Goal: Communication & Community: Participate in discussion

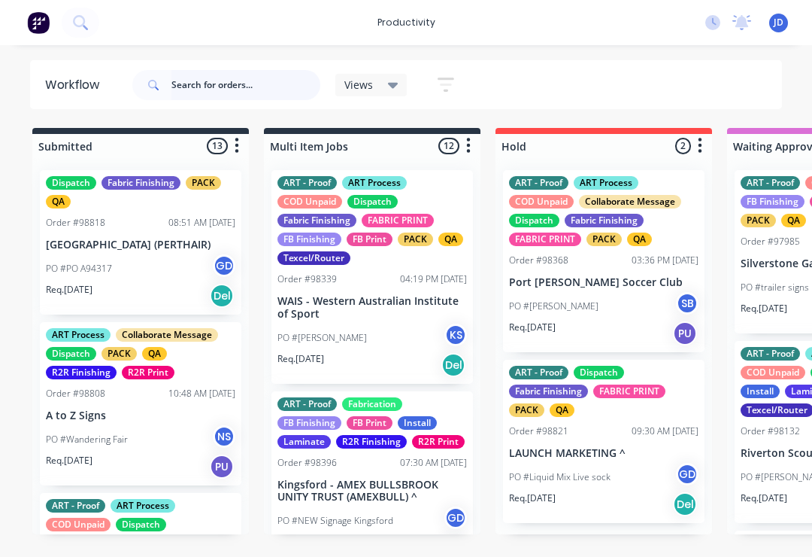
click at [195, 88] on input "text" at bounding box center [246, 85] width 149 height 30
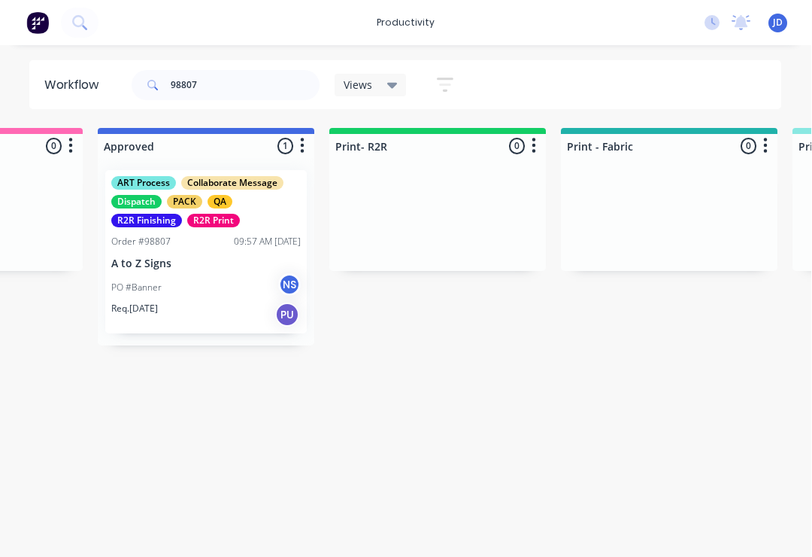
click at [214, 274] on div "PO #Banner NS" at bounding box center [207, 287] width 190 height 29
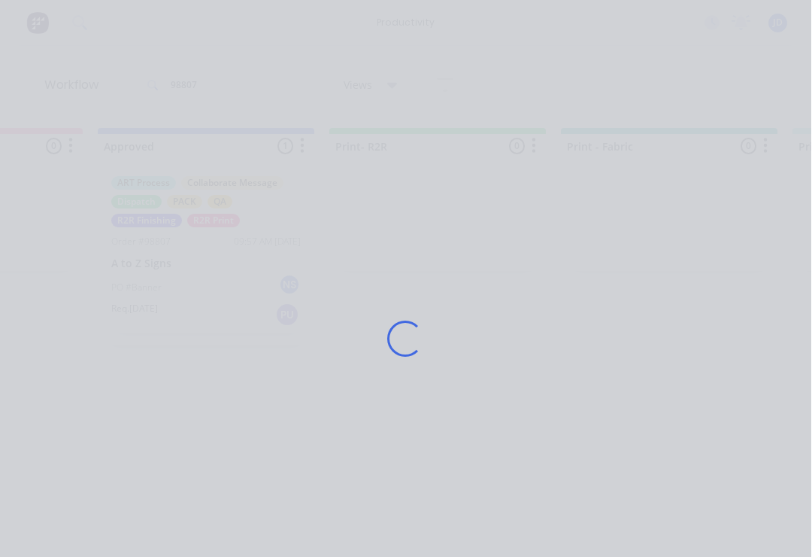
scroll to position [0, 1557]
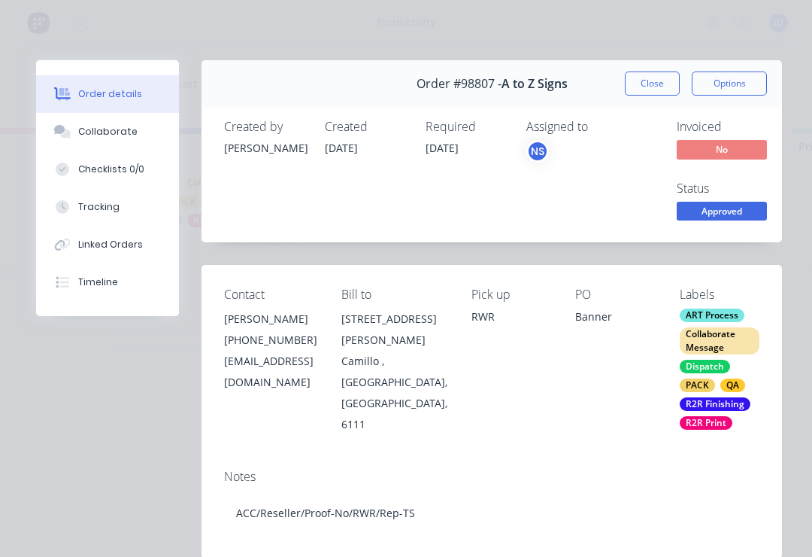
click at [126, 135] on div "Collaborate" at bounding box center [107, 132] width 59 height 14
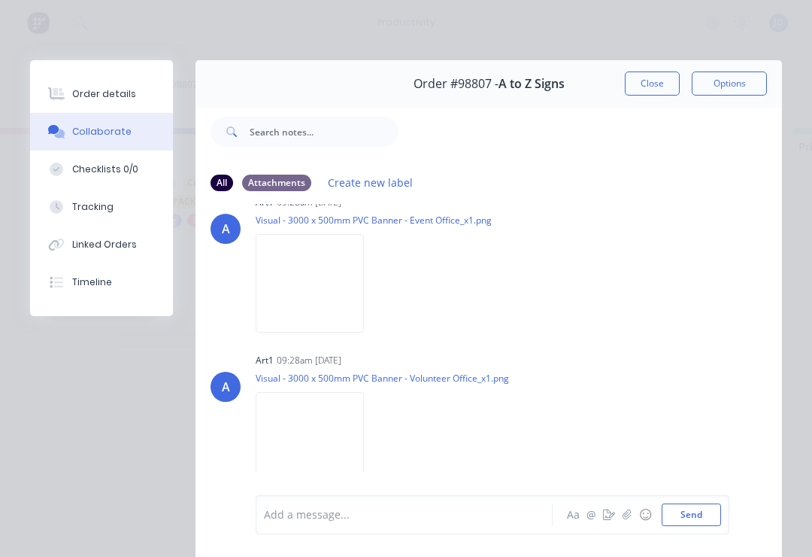
scroll to position [181, 0]
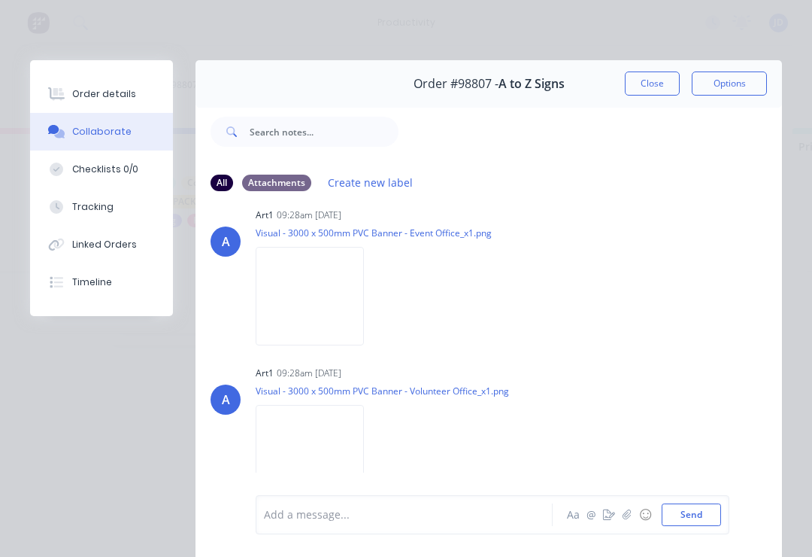
click at [624, 518] on icon "button" at bounding box center [627, 514] width 9 height 11
click at [725, 506] on div "Add a message... Aa @ ☺ Send" at bounding box center [493, 476] width 474 height 116
click at [718, 511] on button "Send" at bounding box center [691, 514] width 59 height 23
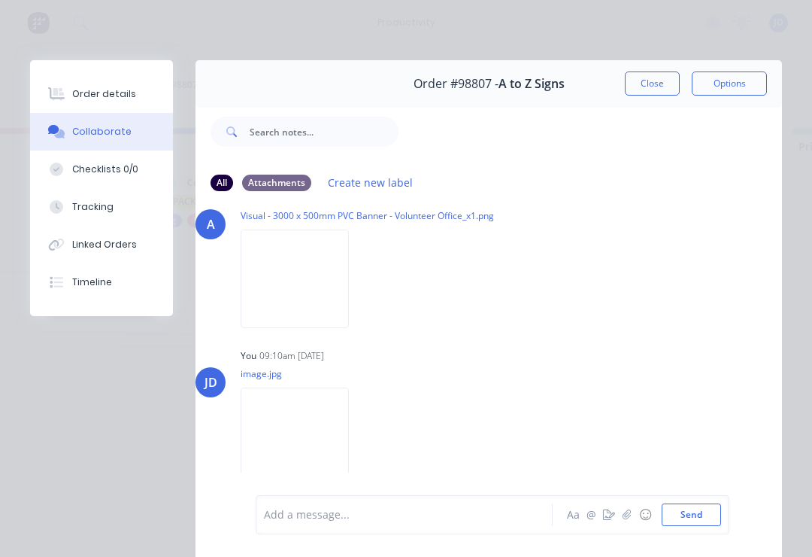
scroll to position [363, 16]
click at [658, 84] on button "Close" at bounding box center [652, 83] width 55 height 24
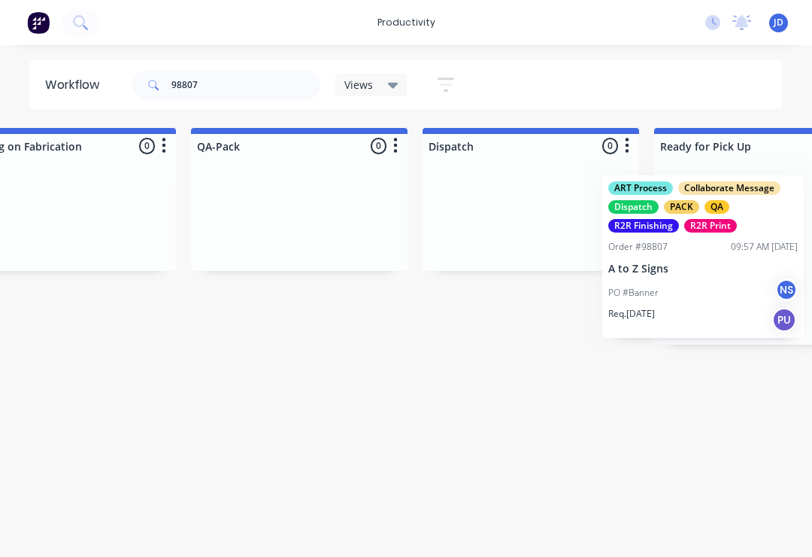
scroll to position [0, 3783]
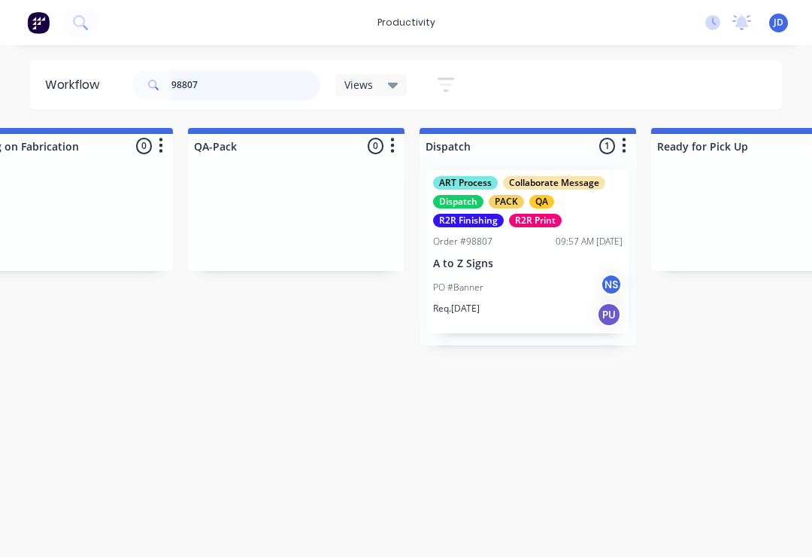
click at [229, 88] on input "98807" at bounding box center [246, 85] width 149 height 30
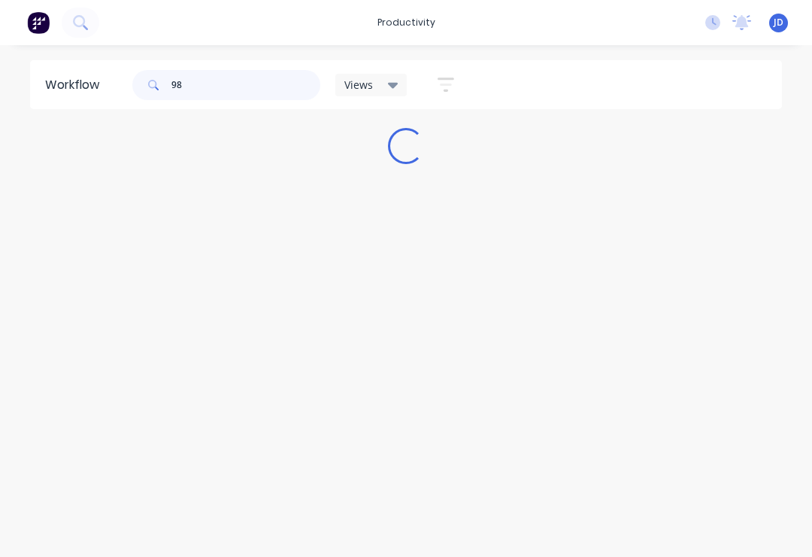
scroll to position [0, 0]
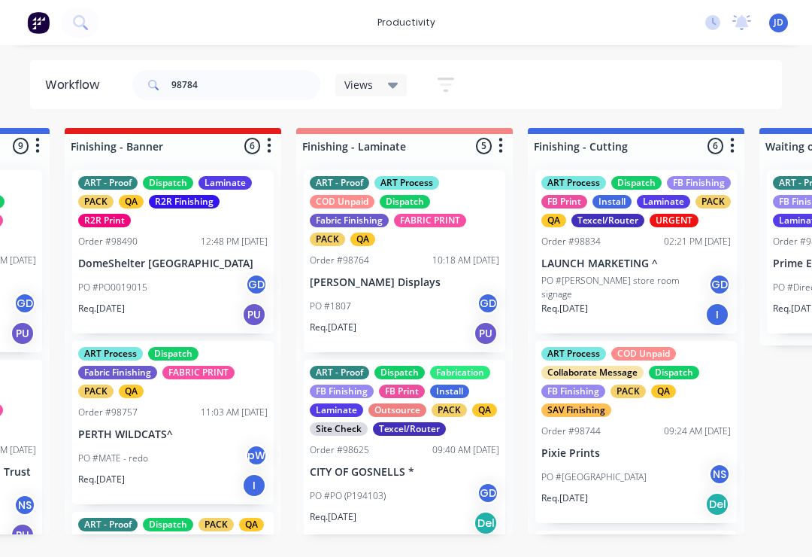
scroll to position [0, 2981]
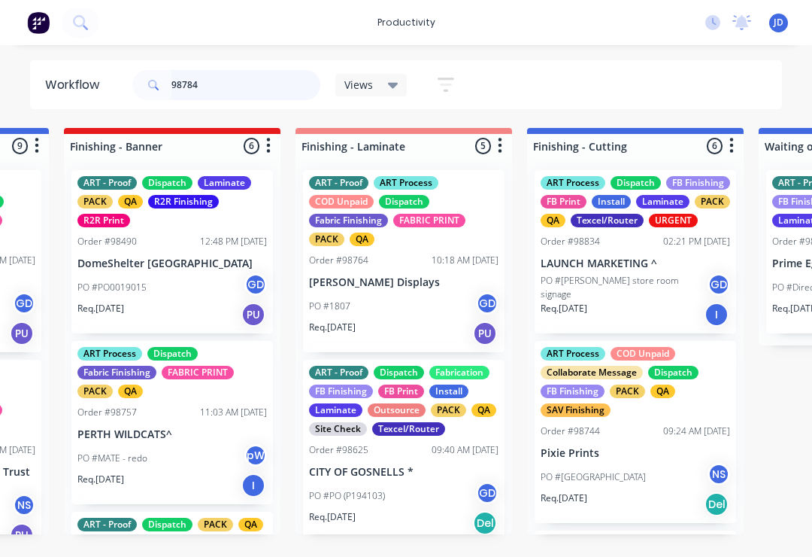
click at [234, 99] on input "98784" at bounding box center [246, 85] width 149 height 30
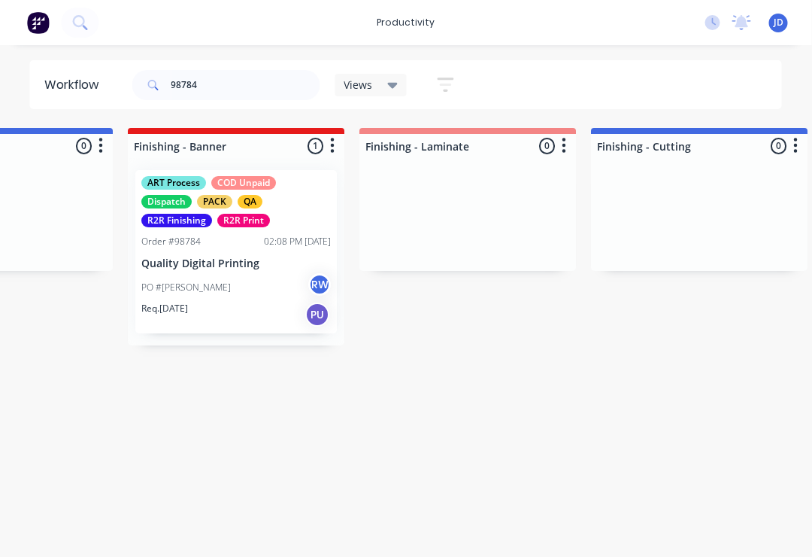
scroll to position [0, 2917]
click at [242, 264] on p "Quality Digital Printing" at bounding box center [236, 263] width 190 height 13
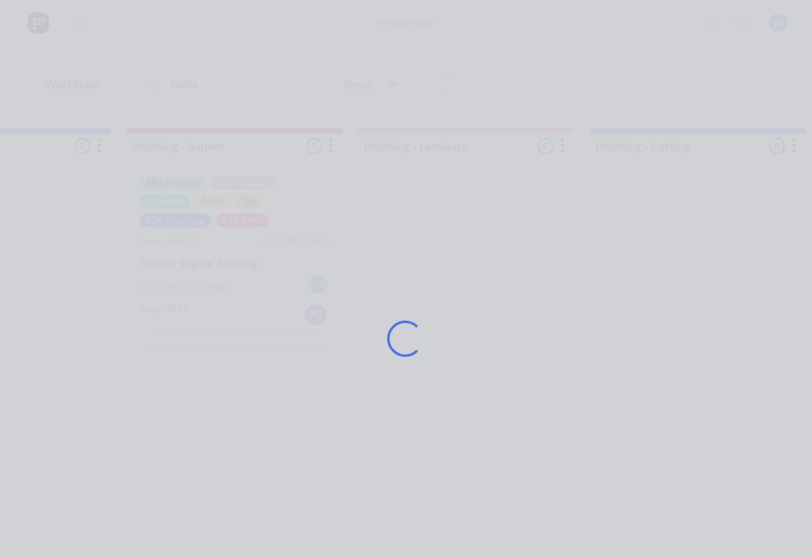
scroll to position [0, 2918]
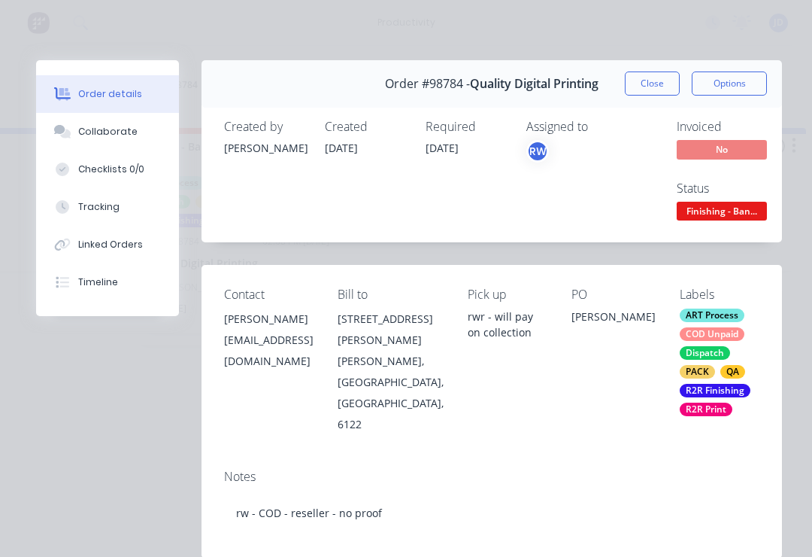
click at [114, 128] on div "Collaborate" at bounding box center [107, 132] width 59 height 14
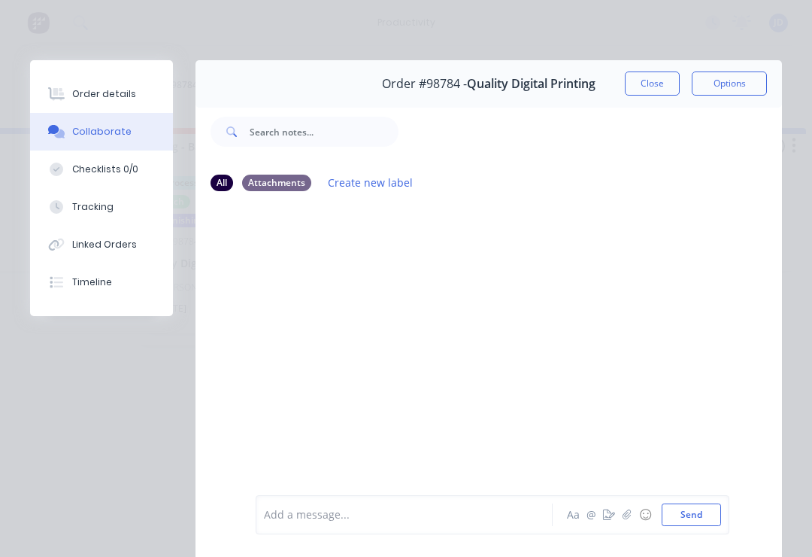
click at [624, 515] on icon "button" at bounding box center [627, 514] width 8 height 10
click at [711, 508] on button "Send" at bounding box center [691, 514] width 59 height 23
click at [658, 84] on button "Close" at bounding box center [652, 83] width 55 height 24
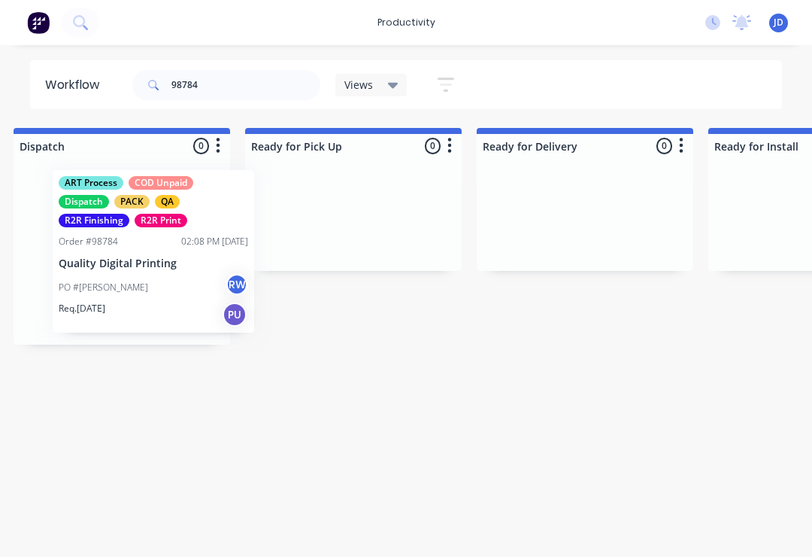
scroll to position [0, 4158]
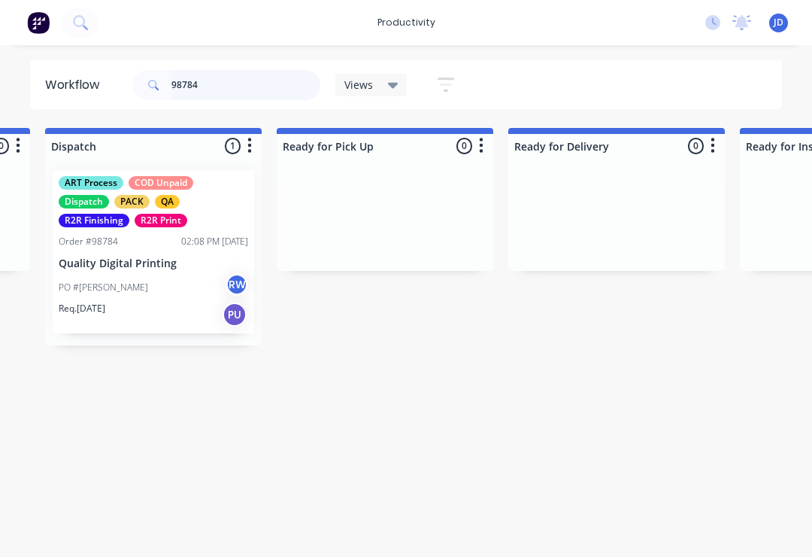
click at [232, 84] on input "98784" at bounding box center [246, 85] width 149 height 30
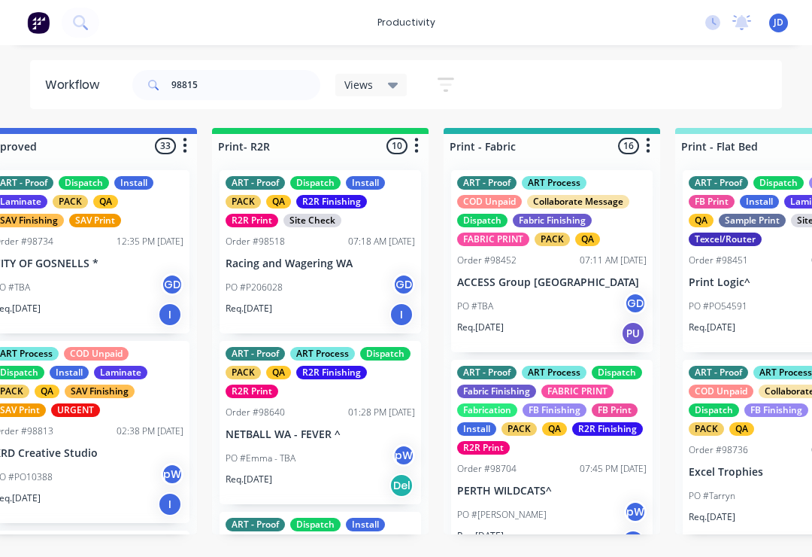
scroll to position [0, 1665]
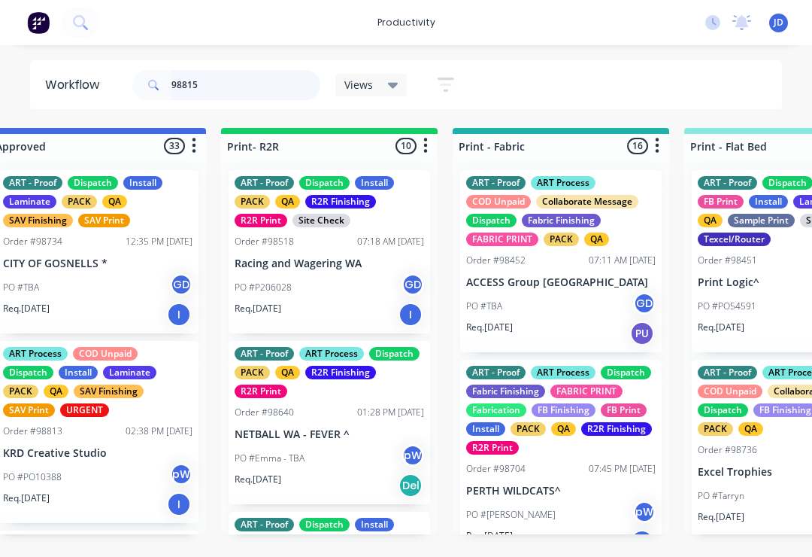
click at [227, 91] on input "98815" at bounding box center [246, 85] width 149 height 30
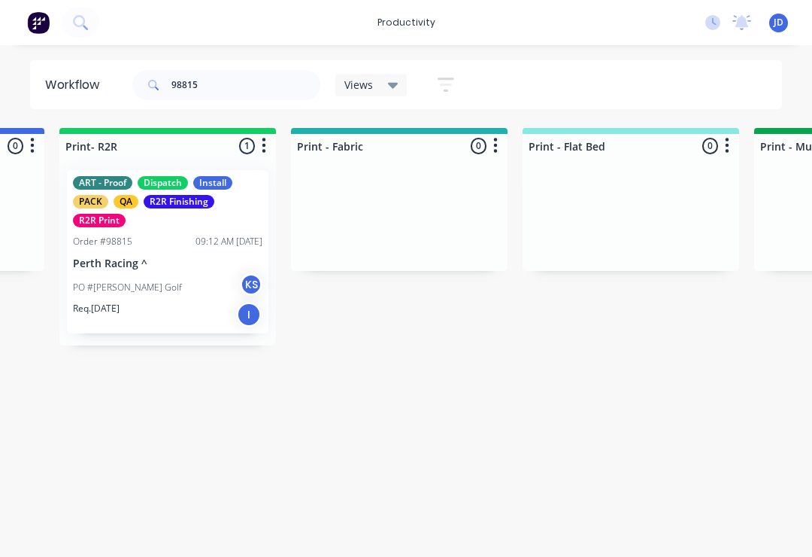
scroll to position [0, 1818]
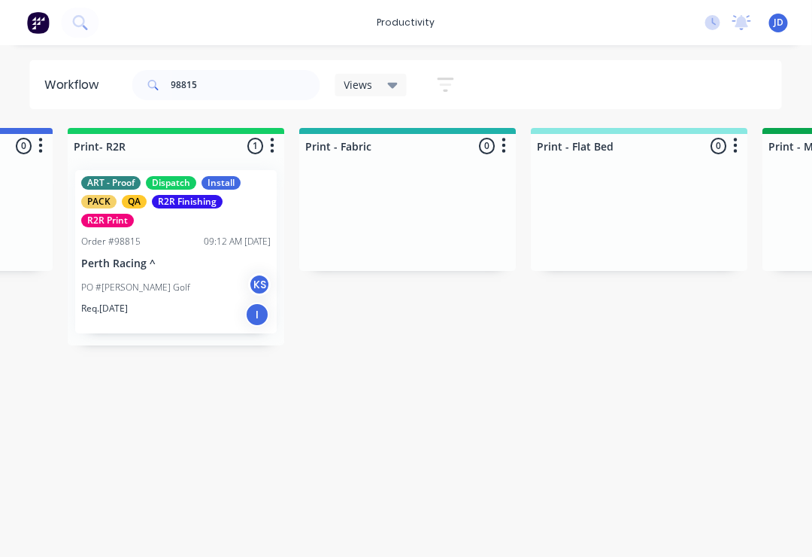
click at [181, 237] on div "Order #98815 09:12 AM 05/10/25" at bounding box center [177, 242] width 190 height 14
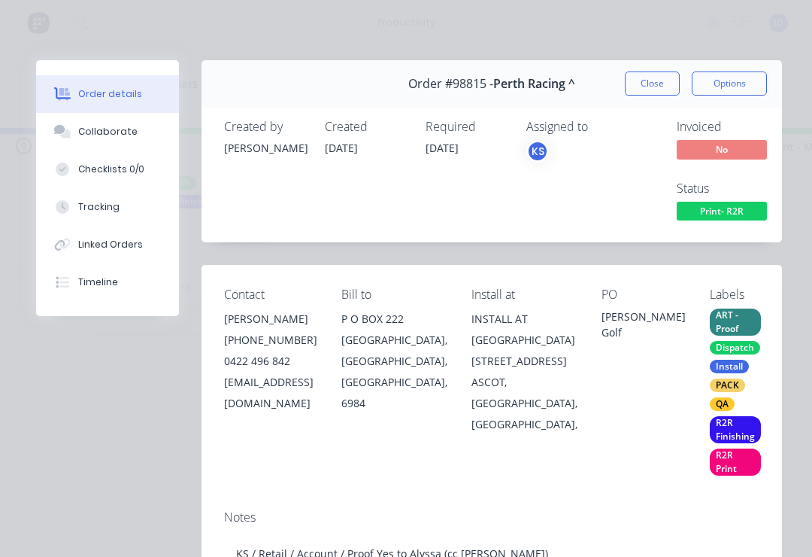
click at [123, 128] on div "Collaborate" at bounding box center [107, 132] width 59 height 14
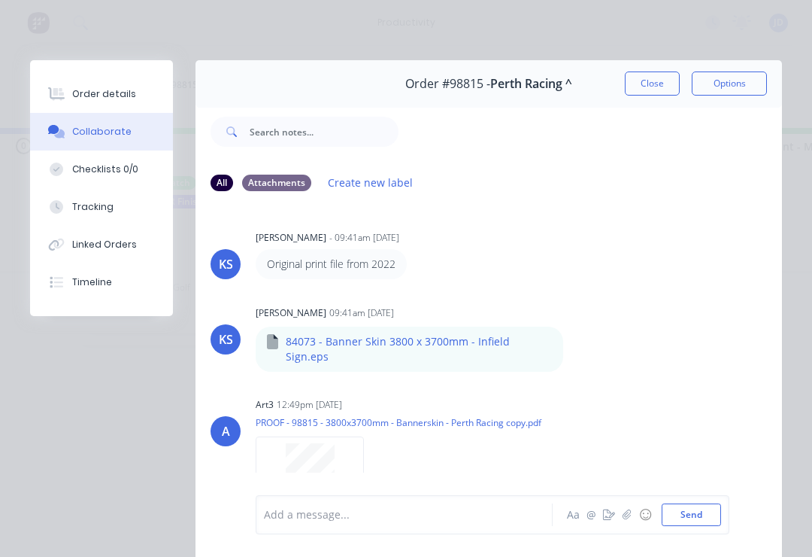
click at [624, 515] on icon "button" at bounding box center [627, 514] width 9 height 11
click at [715, 509] on button "Send" at bounding box center [691, 514] width 59 height 23
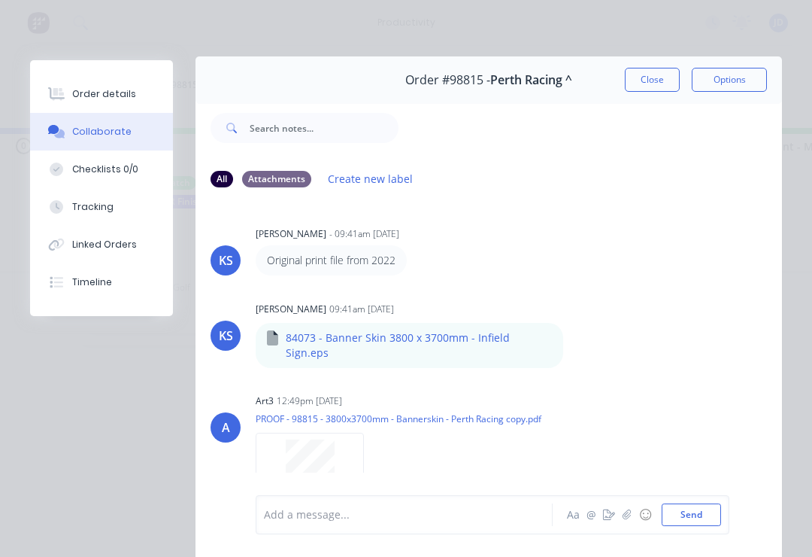
scroll to position [5, 0]
click at [655, 68] on button "Close" at bounding box center [652, 79] width 55 height 24
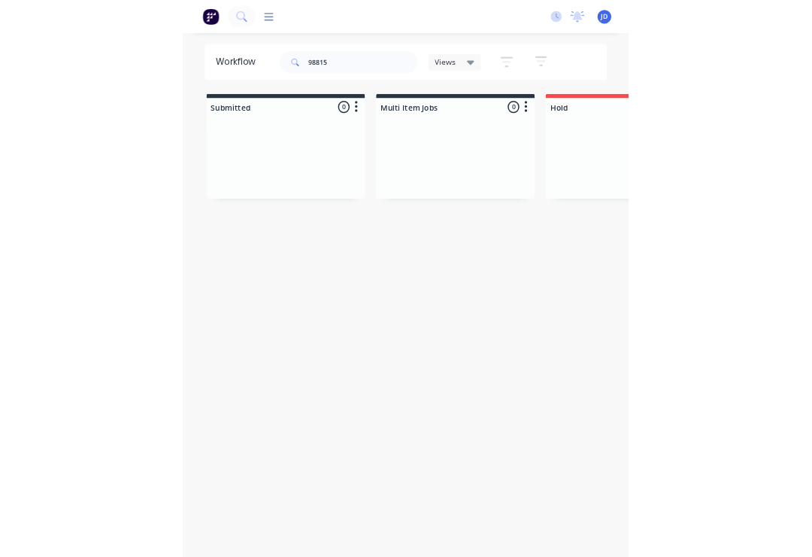
scroll to position [0, 3666]
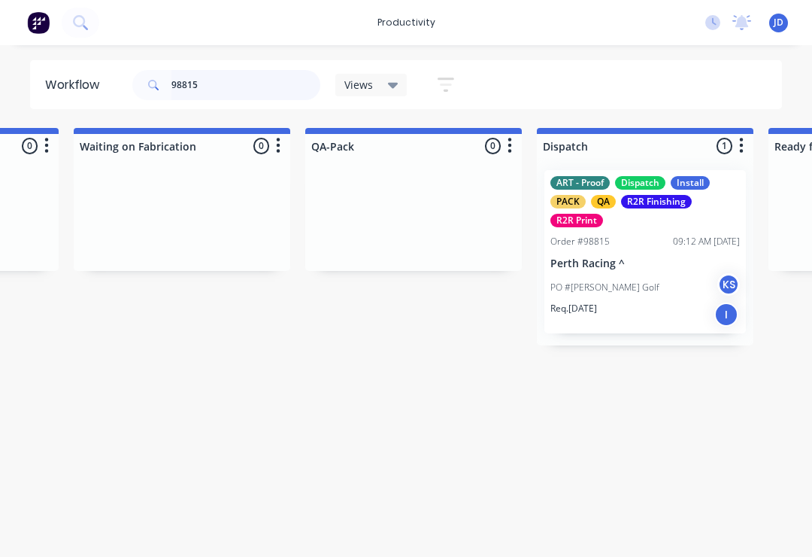
click at [220, 84] on input "98815" at bounding box center [246, 85] width 149 height 30
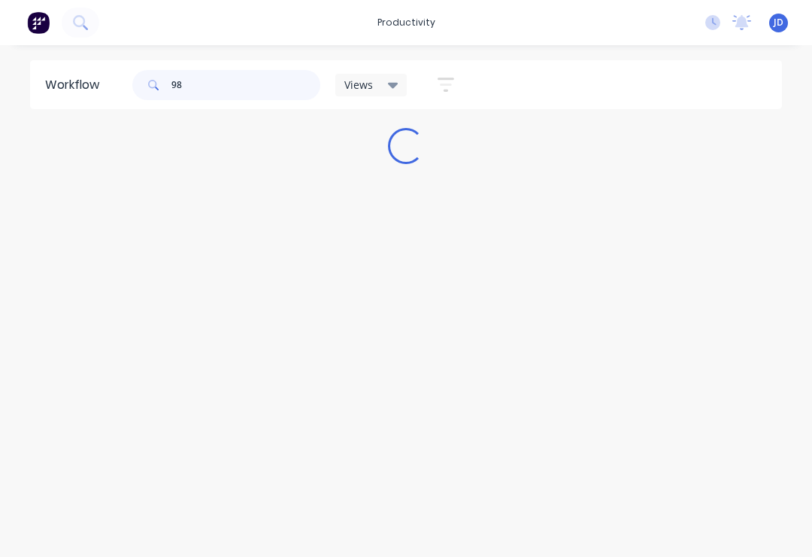
scroll to position [0, 0]
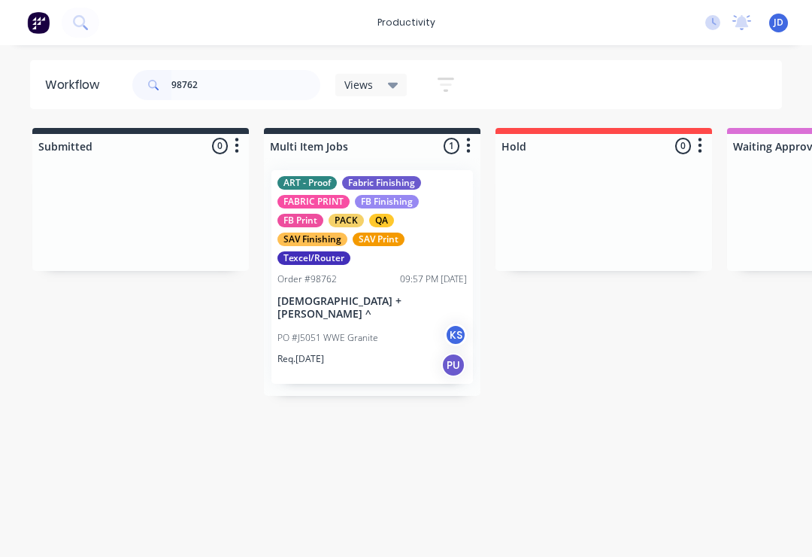
click at [121, 202] on div at bounding box center [140, 214] width 217 height 113
click at [349, 241] on div "ART - Proof Fabric Finishing FABRIC PRINT FB Finishing FB Print PACK QA SAV Fin…" at bounding box center [373, 220] width 190 height 89
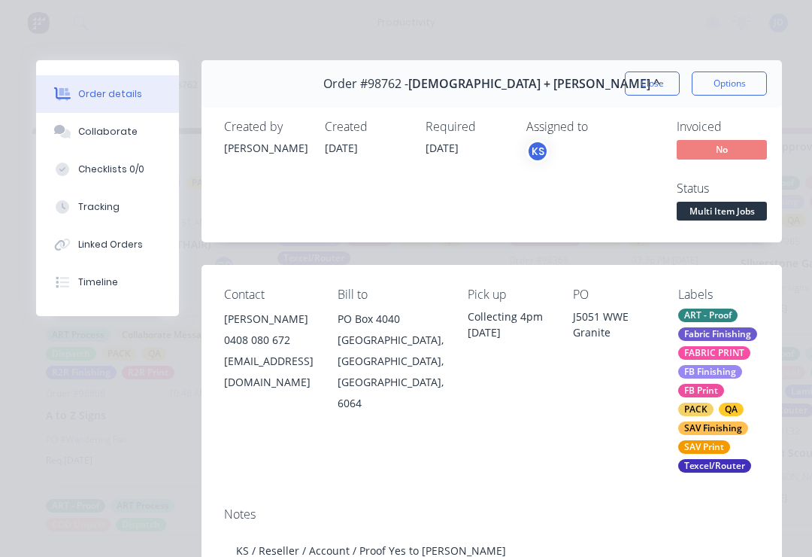
click at [88, 135] on div "Collaborate" at bounding box center [107, 132] width 59 height 14
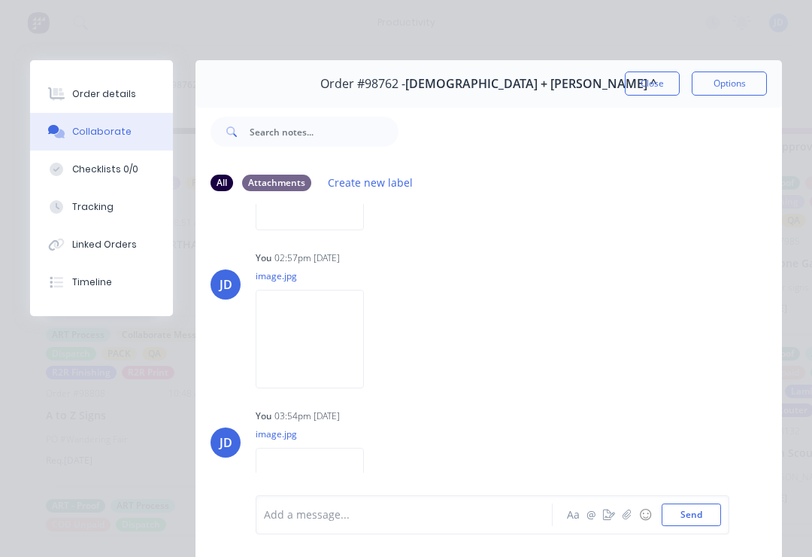
scroll to position [451, 0]
click at [662, 81] on button "Close" at bounding box center [652, 83] width 55 height 24
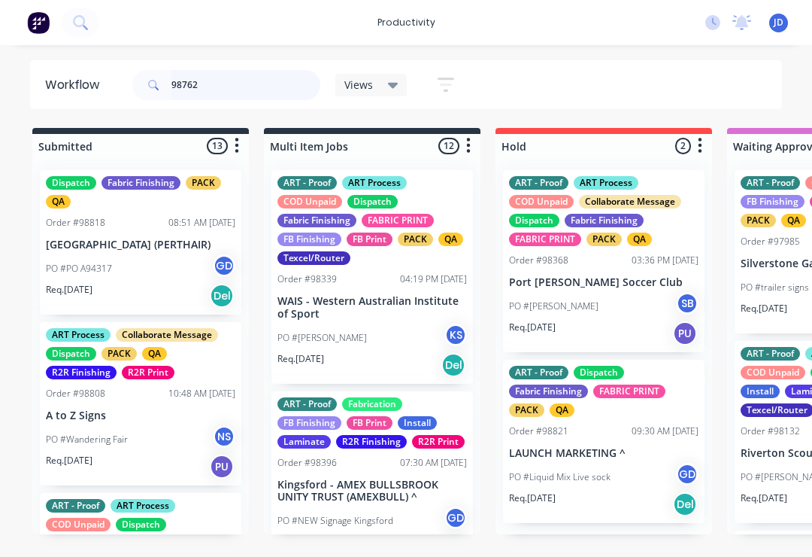
click at [213, 74] on input "98762" at bounding box center [246, 85] width 149 height 30
click at [217, 76] on input "98762" at bounding box center [246, 85] width 149 height 30
click at [241, 86] on input "98762" at bounding box center [246, 85] width 149 height 30
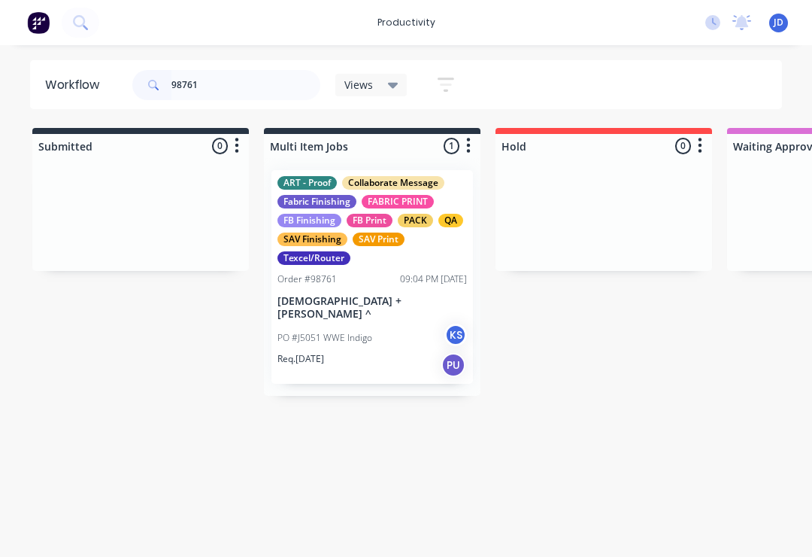
click at [172, 200] on div at bounding box center [140, 214] width 217 height 113
click at [355, 238] on div "SAV Print" at bounding box center [379, 239] width 52 height 14
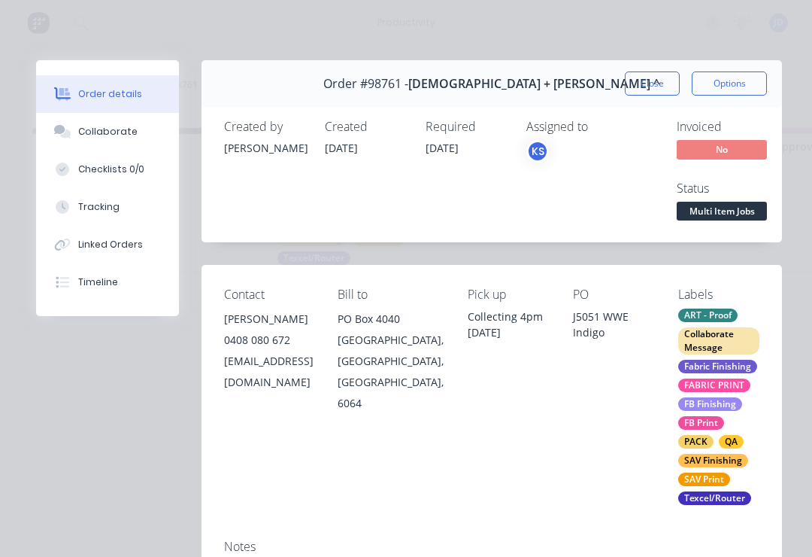
click at [117, 129] on div "Collaborate" at bounding box center [107, 132] width 59 height 14
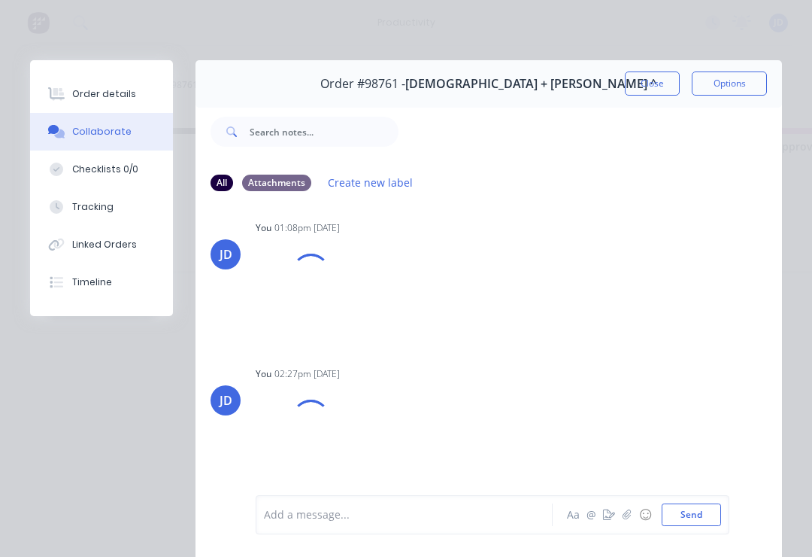
scroll to position [230, 0]
click at [652, 376] on div "JD You 02:27pm 07/10/25 image.jpg Labels Download Delete" at bounding box center [489, 424] width 587 height 123
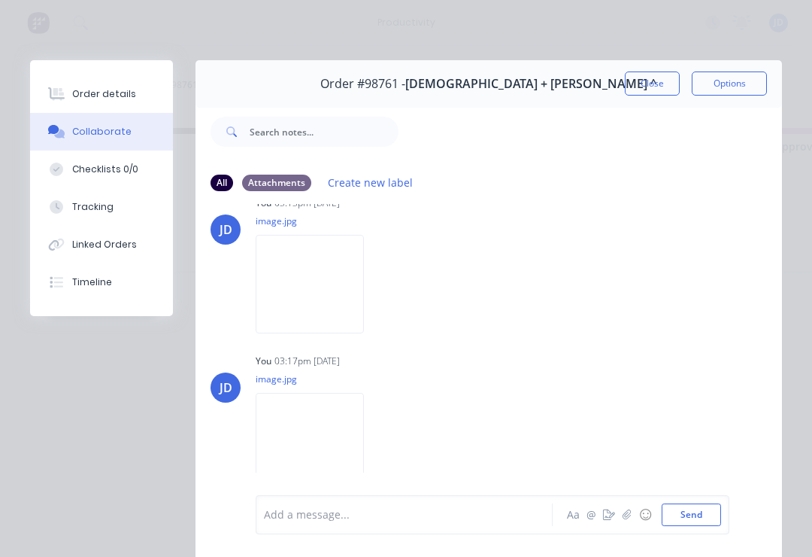
scroll to position [602, 0]
click at [646, 90] on button "Close" at bounding box center [652, 83] width 55 height 24
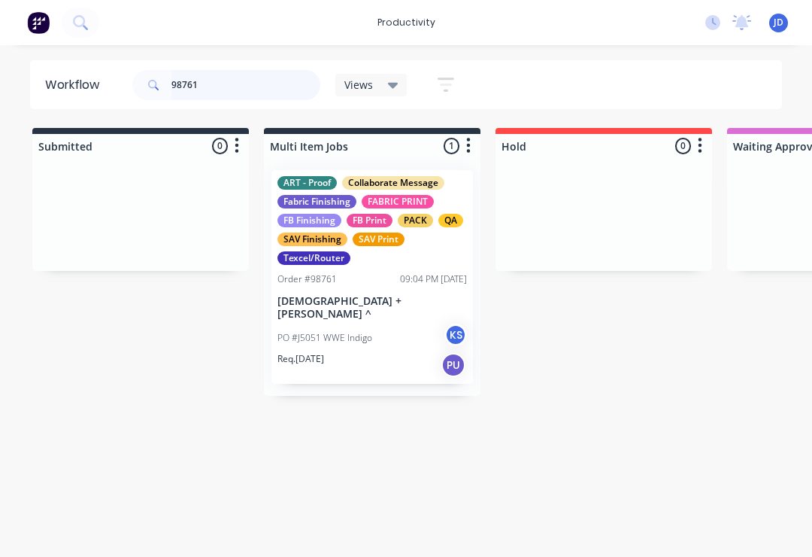
click at [218, 89] on input "98761" at bounding box center [246, 85] width 149 height 30
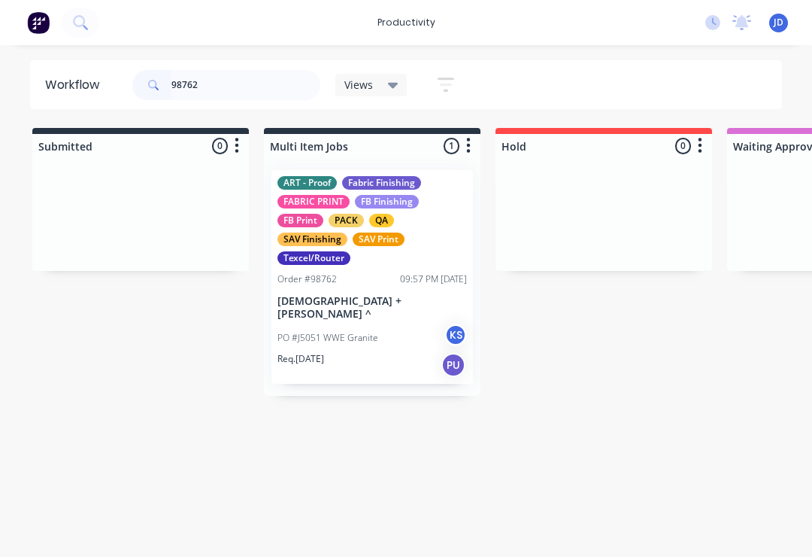
click at [375, 210] on div "ART - Proof Fabric Finishing FABRIC PRINT FB Finishing FB Print PACK QA SAV Fin…" at bounding box center [373, 220] width 190 height 89
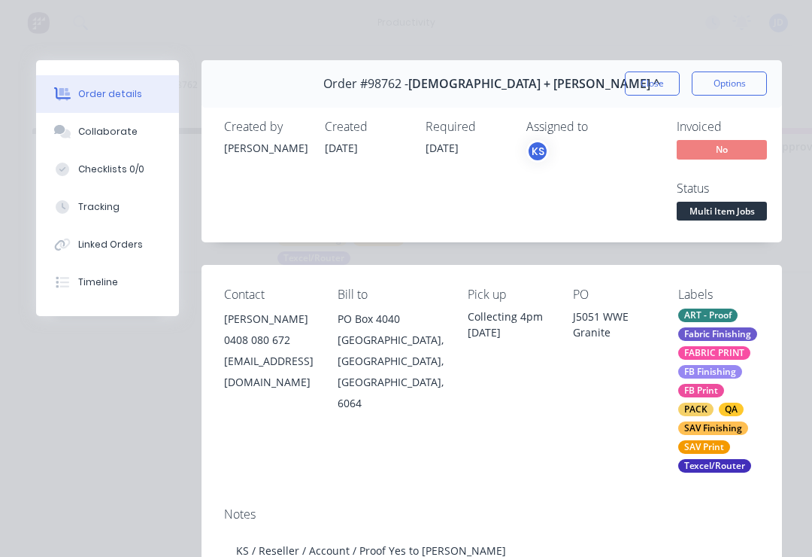
click at [100, 141] on button "Collaborate" at bounding box center [107, 132] width 143 height 38
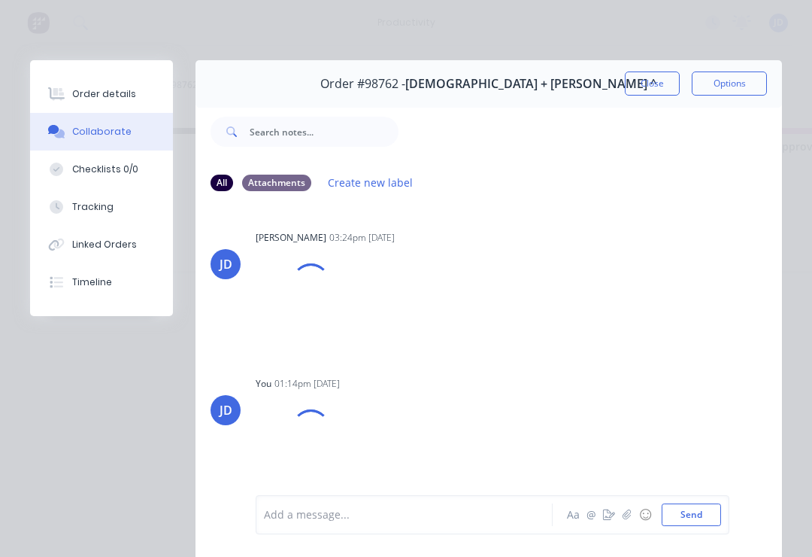
click at [630, 506] on button "button" at bounding box center [627, 515] width 18 height 18
click at [694, 507] on button "Send" at bounding box center [691, 514] width 59 height 23
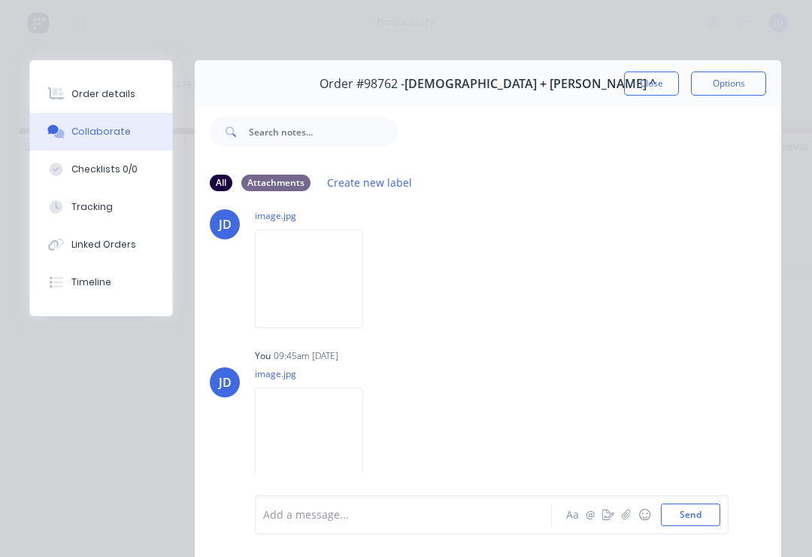
scroll to position [0, 0]
click at [645, 84] on button "Close" at bounding box center [652, 83] width 55 height 24
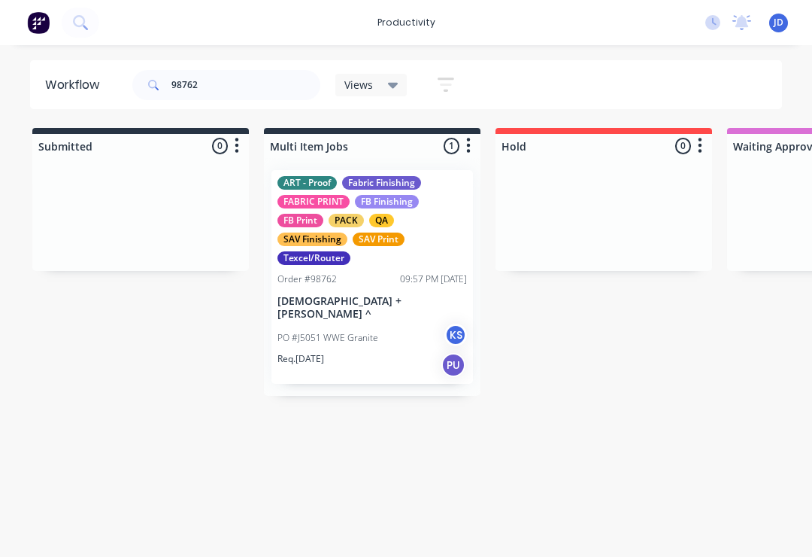
click at [222, 92] on input "98762" at bounding box center [246, 85] width 149 height 30
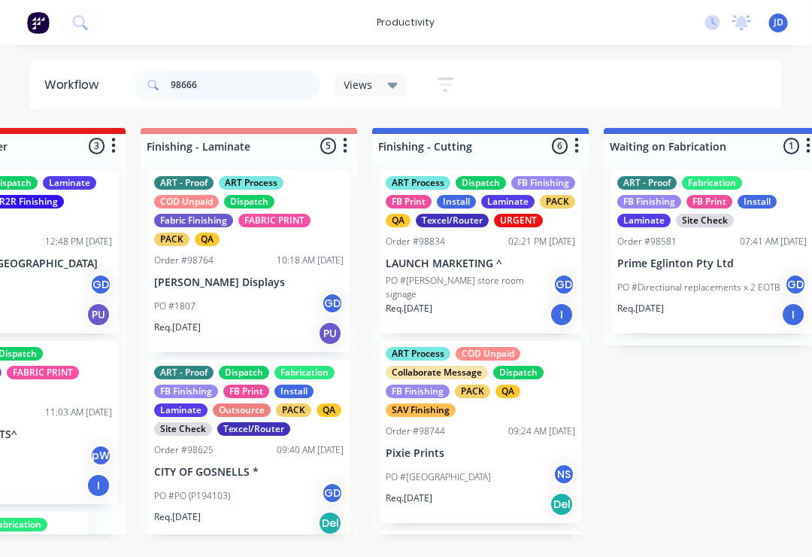
click at [229, 92] on input "98666" at bounding box center [246, 85] width 149 height 30
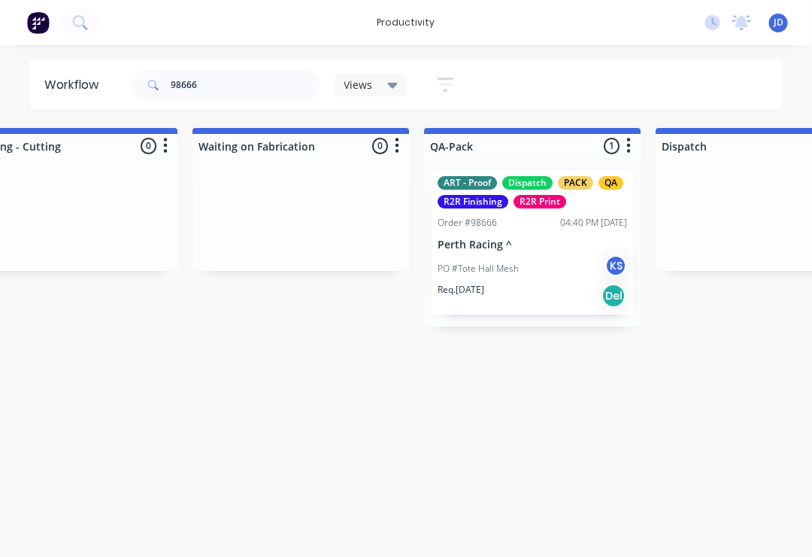
scroll to position [0, 3547]
click at [540, 261] on div "PO #Tote Hall Mesh KS" at bounding box center [533, 268] width 190 height 29
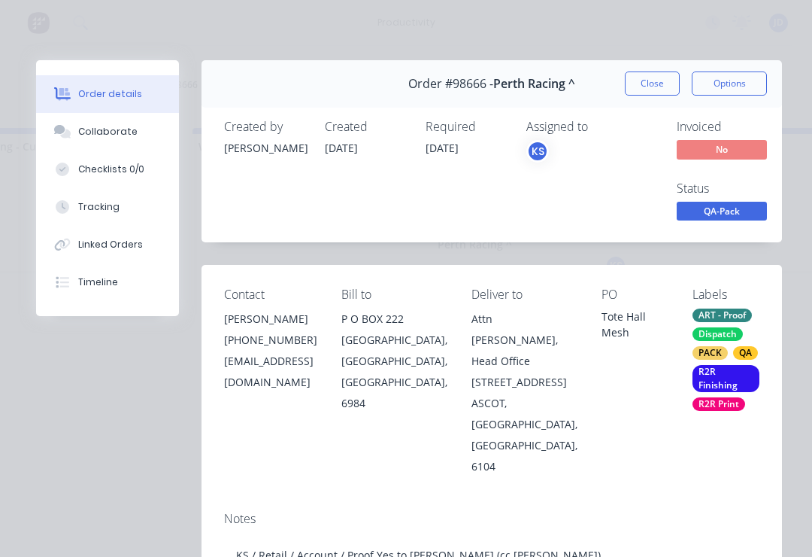
click at [108, 129] on div "Collaborate" at bounding box center [107, 132] width 59 height 14
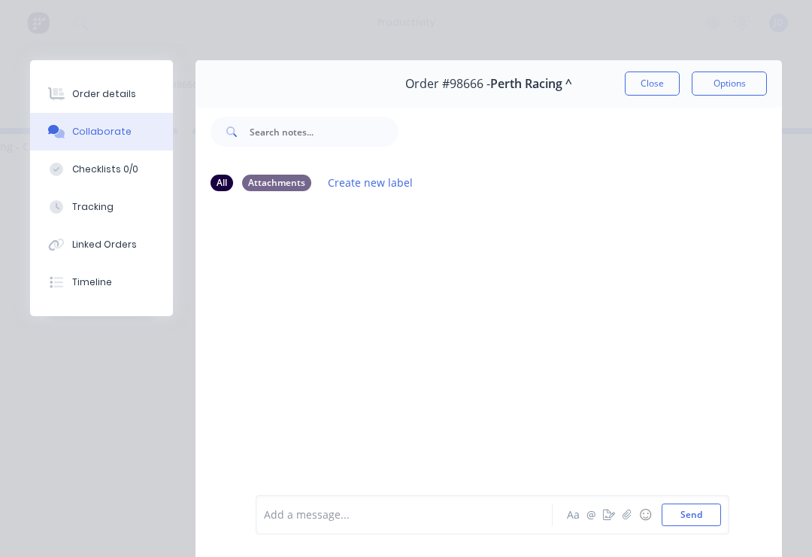
click at [625, 520] on icon "button" at bounding box center [627, 514] width 9 height 11
click at [706, 510] on button "Send" at bounding box center [691, 514] width 59 height 23
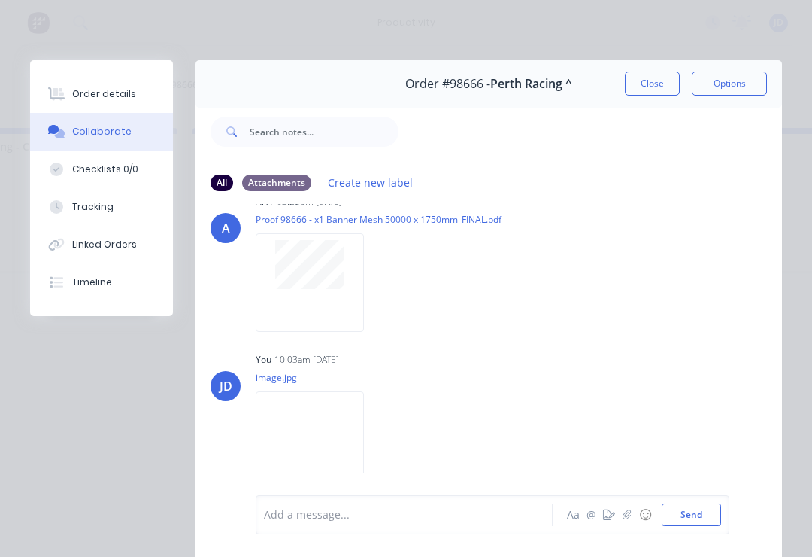
scroll to position [35, 0]
click at [662, 88] on button "Close" at bounding box center [652, 83] width 55 height 24
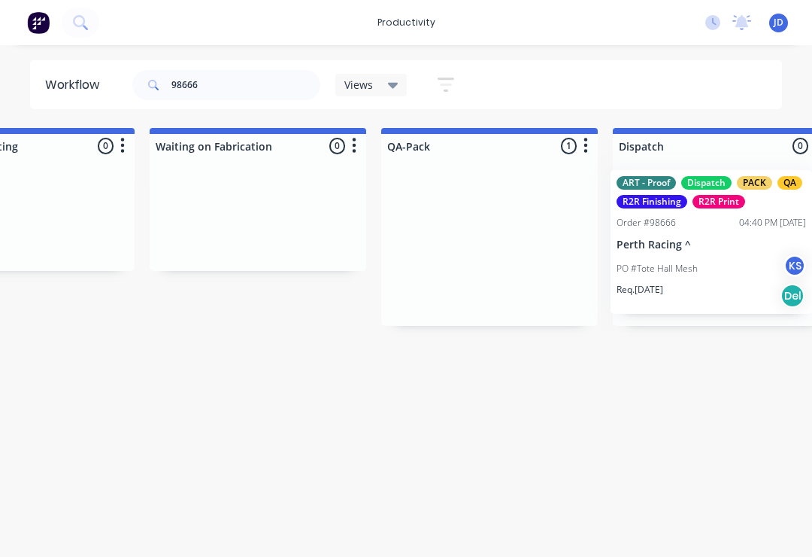
scroll to position [0, 3600]
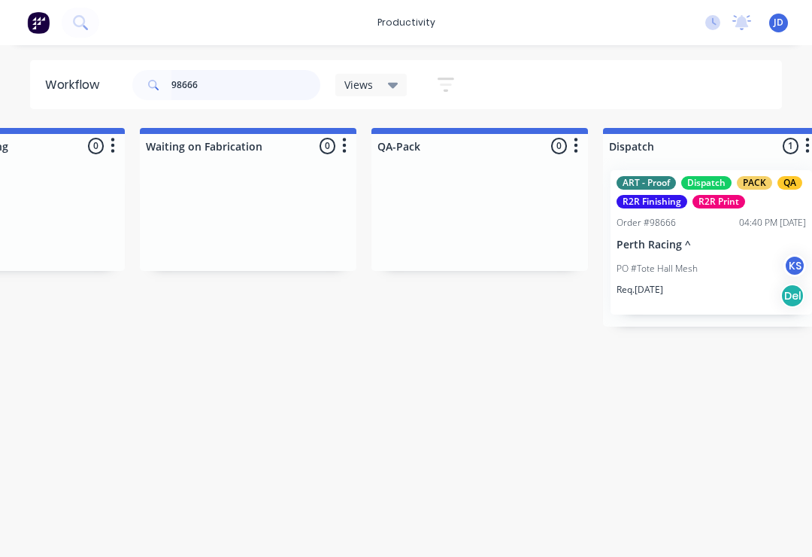
click at [219, 81] on input "98666" at bounding box center [246, 85] width 149 height 30
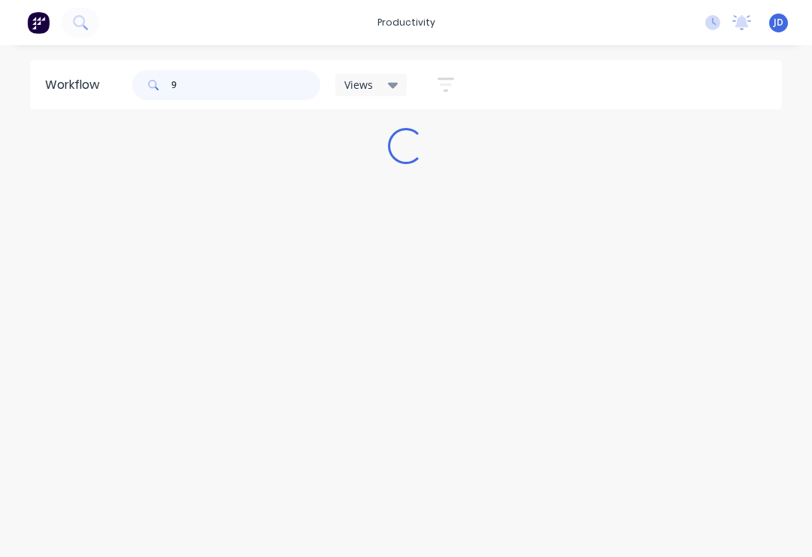
scroll to position [0, 0]
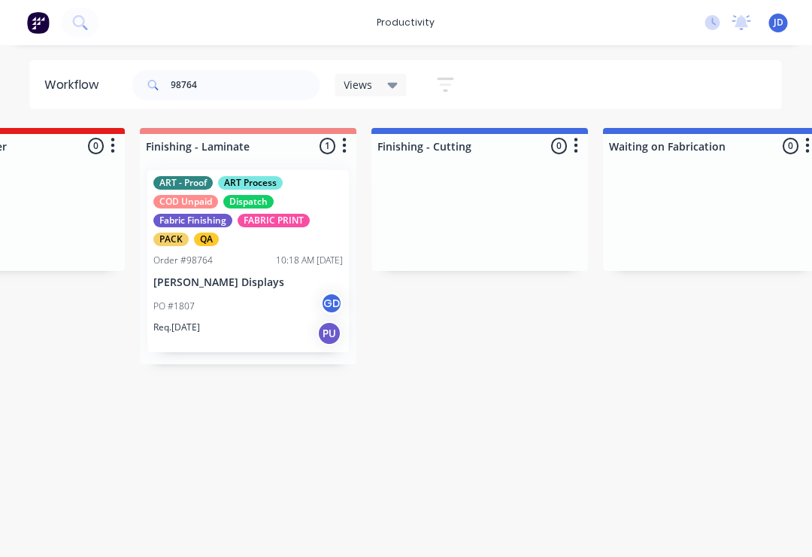
click at [263, 236] on div "ART - Proof ART Process COD Unpaid Dispatch Fabric Finishing FABRIC PRINT PACK …" at bounding box center [249, 211] width 190 height 70
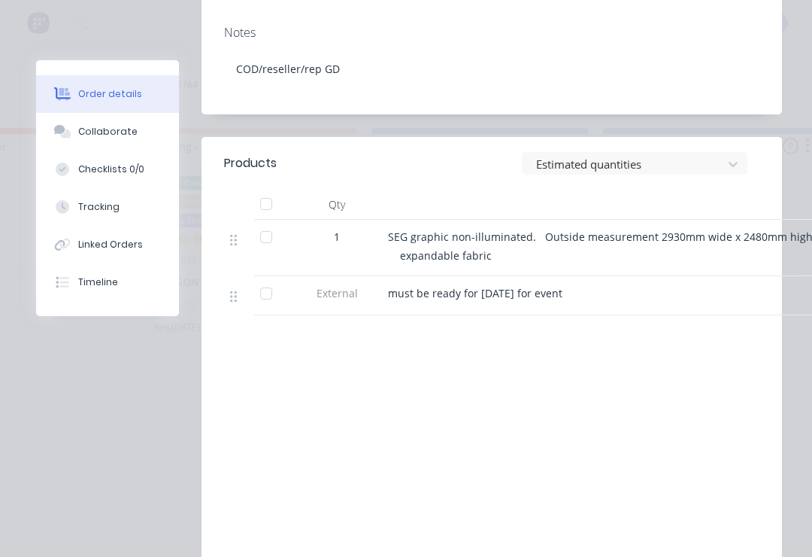
scroll to position [451, 0]
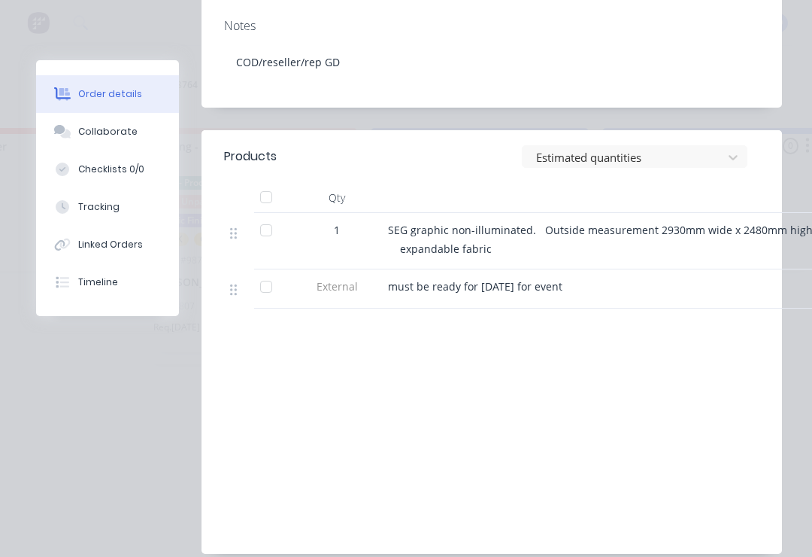
click at [111, 133] on div "Collaborate" at bounding box center [107, 132] width 59 height 14
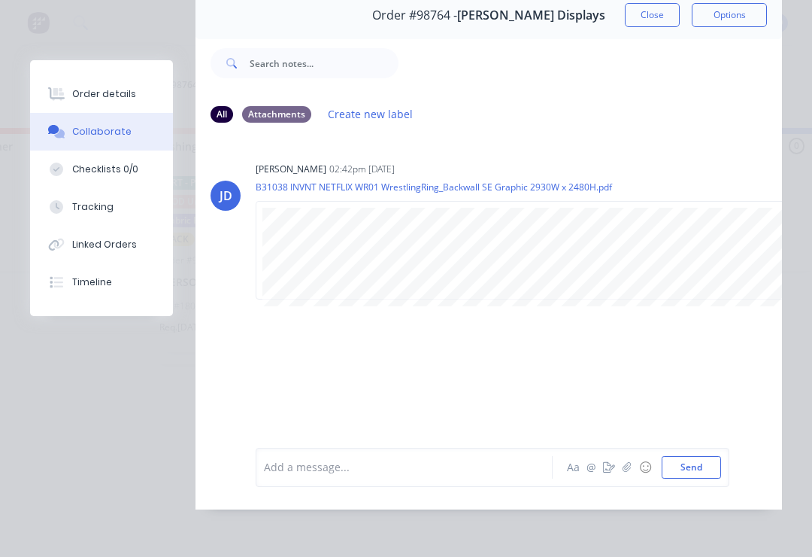
scroll to position [91, 0]
click at [630, 471] on icon "button" at bounding box center [627, 467] width 9 height 11
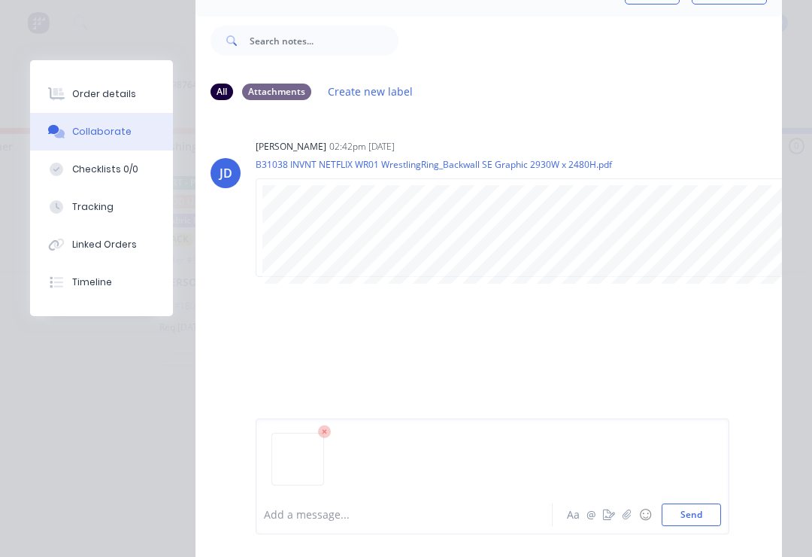
click at [721, 506] on button "Send" at bounding box center [691, 514] width 59 height 23
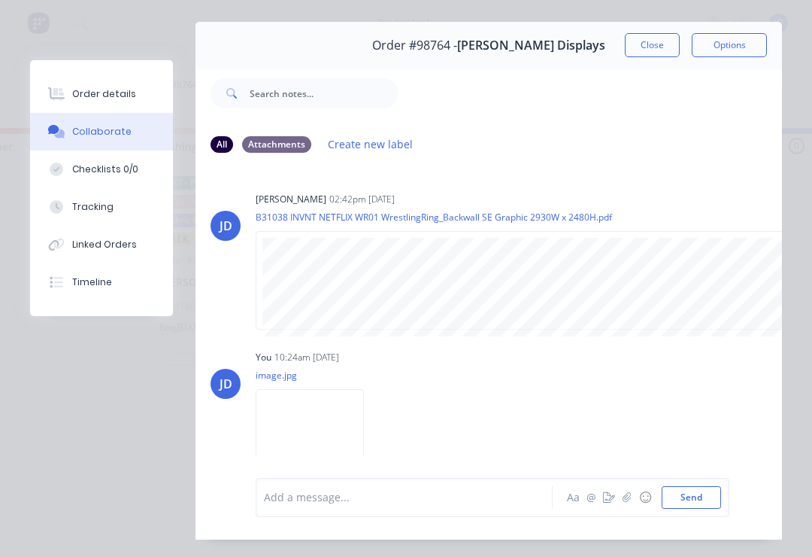
scroll to position [37, 0]
click at [667, 35] on button "Close" at bounding box center [652, 47] width 55 height 24
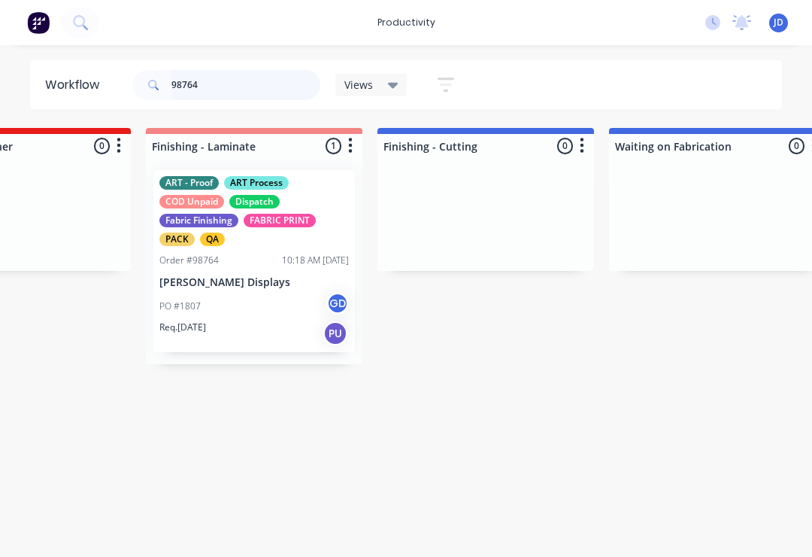
click at [252, 80] on input "98764" at bounding box center [246, 85] width 149 height 30
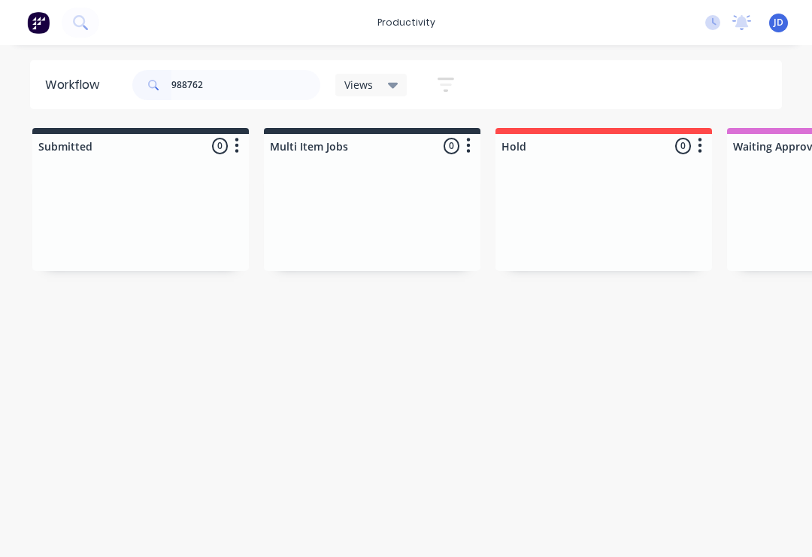
click at [565, 192] on div at bounding box center [604, 214] width 217 height 113
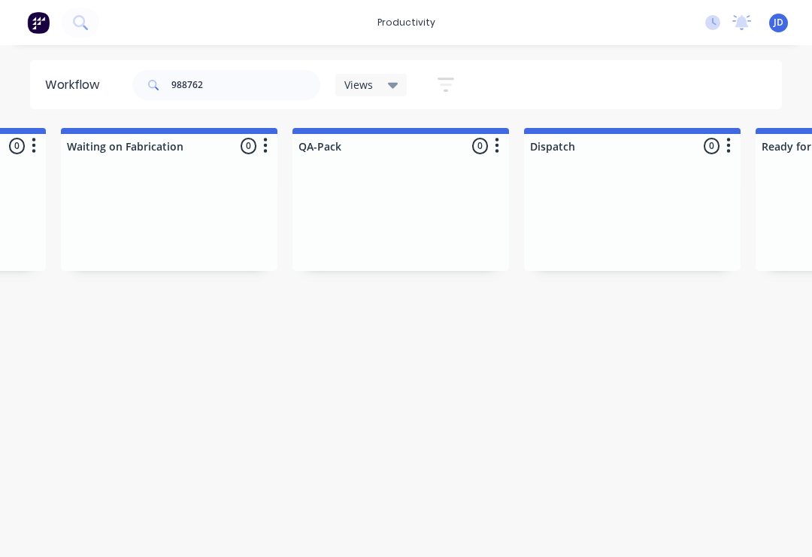
scroll to position [0, 3673]
click at [193, 84] on input "988762" at bounding box center [246, 85] width 149 height 30
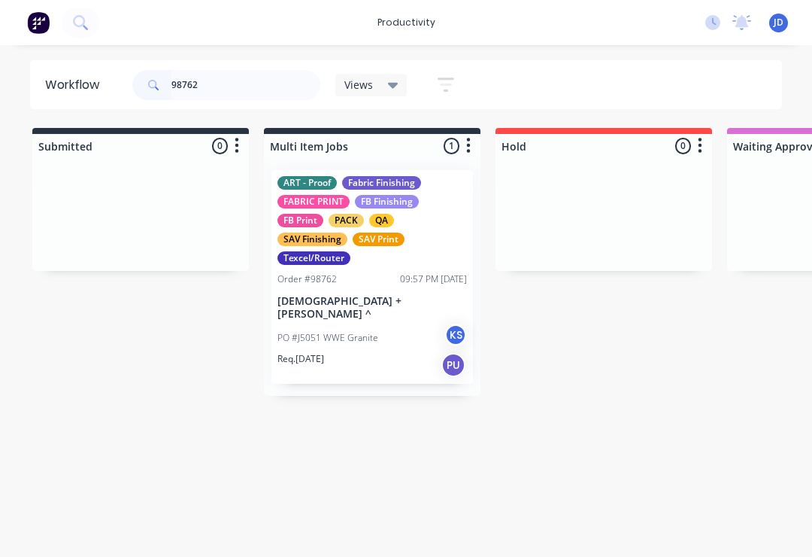
click at [192, 209] on div at bounding box center [140, 214] width 217 height 113
click at [336, 226] on div "PACK" at bounding box center [346, 221] width 35 height 14
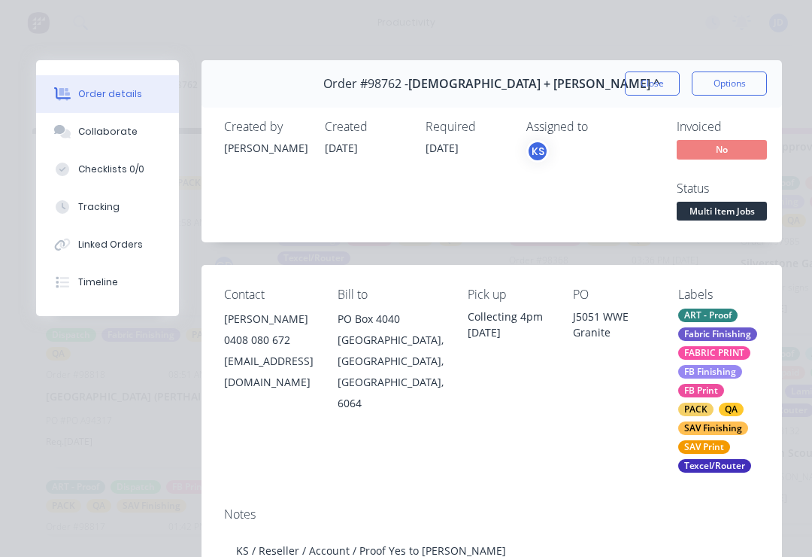
click at [100, 135] on div "Collaborate" at bounding box center [107, 132] width 59 height 14
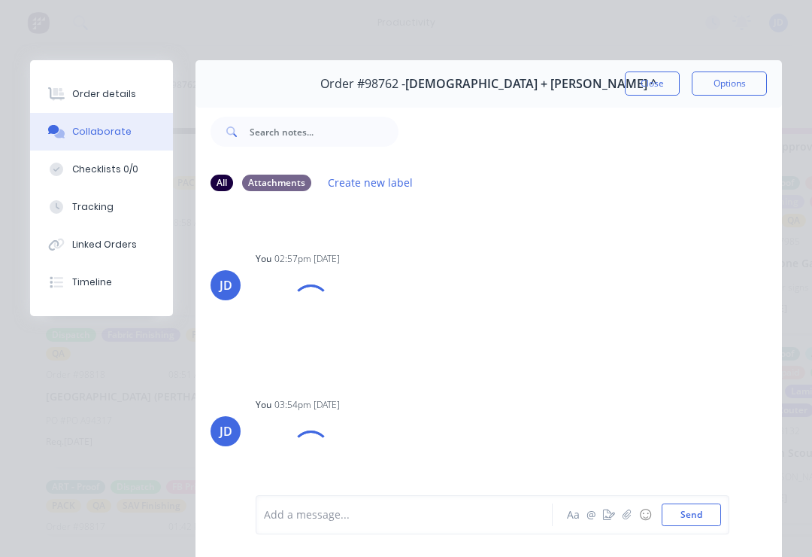
scroll to position [416, 0]
click at [0, 0] on div "Labels Download Delete" at bounding box center [0, 0] width 0 height 0
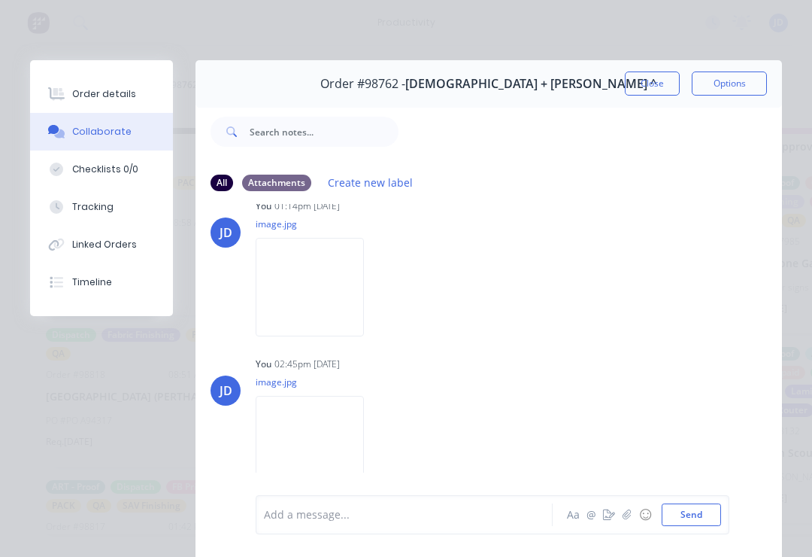
scroll to position [189, 0]
click at [344, 320] on img at bounding box center [310, 287] width 108 height 99
click at [651, 87] on button "Close" at bounding box center [652, 83] width 55 height 24
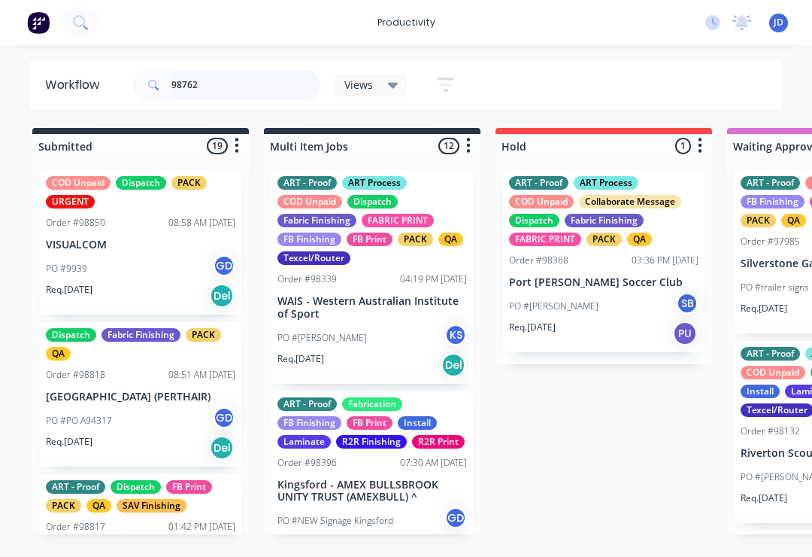
click at [247, 71] on input "98762" at bounding box center [246, 85] width 149 height 30
click at [251, 80] on input "98762" at bounding box center [246, 85] width 149 height 30
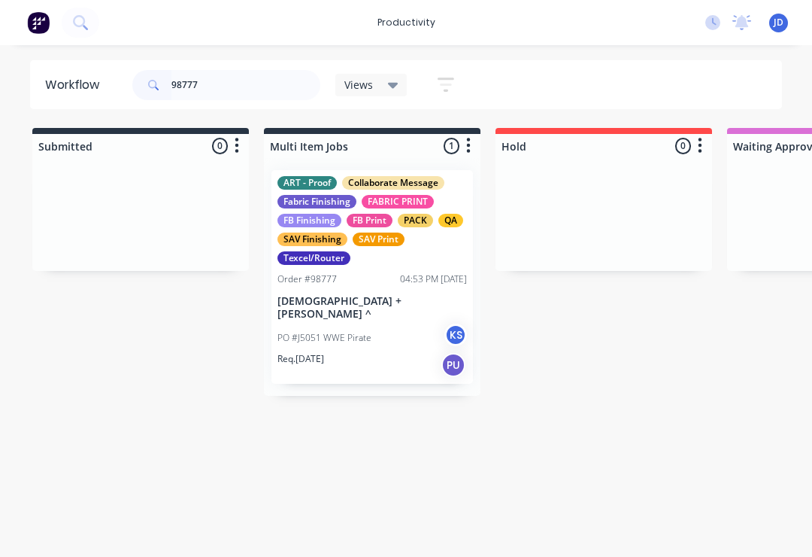
click at [396, 211] on div "ART - Proof Collaborate Message Fabric Finishing FABRIC PRINT FB Finishing FB P…" at bounding box center [373, 220] width 190 height 89
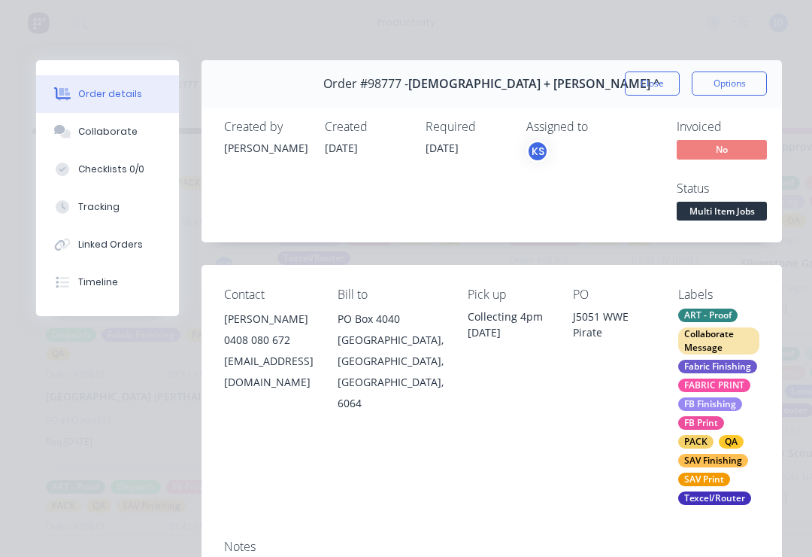
click at [110, 134] on div "Collaborate" at bounding box center [107, 132] width 59 height 14
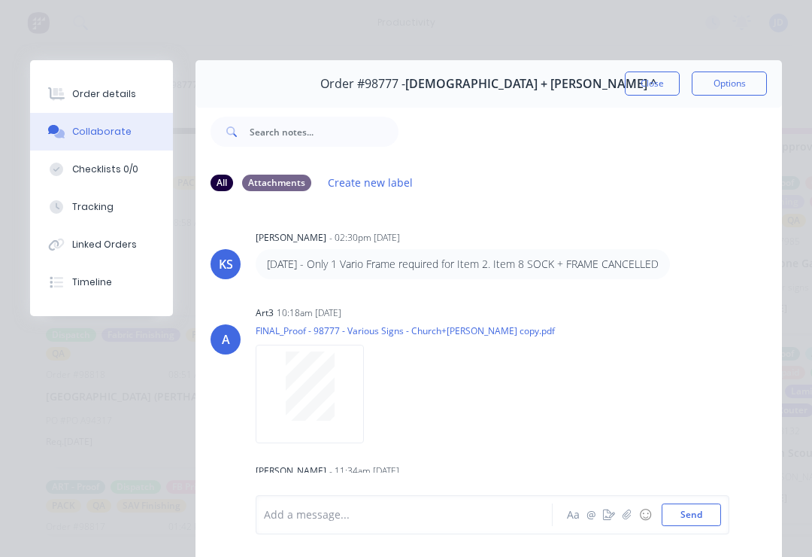
scroll to position [0, 0]
click at [660, 83] on button "Close" at bounding box center [652, 83] width 55 height 24
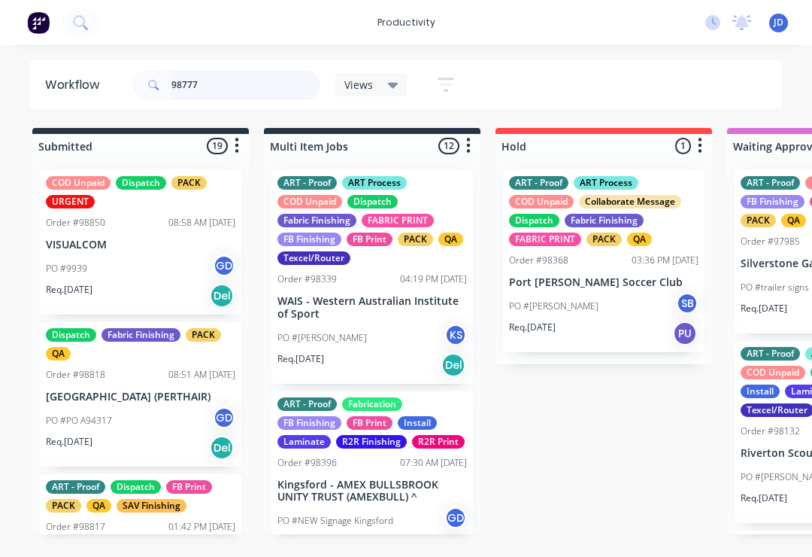
click at [220, 87] on input "98777" at bounding box center [246, 85] width 149 height 30
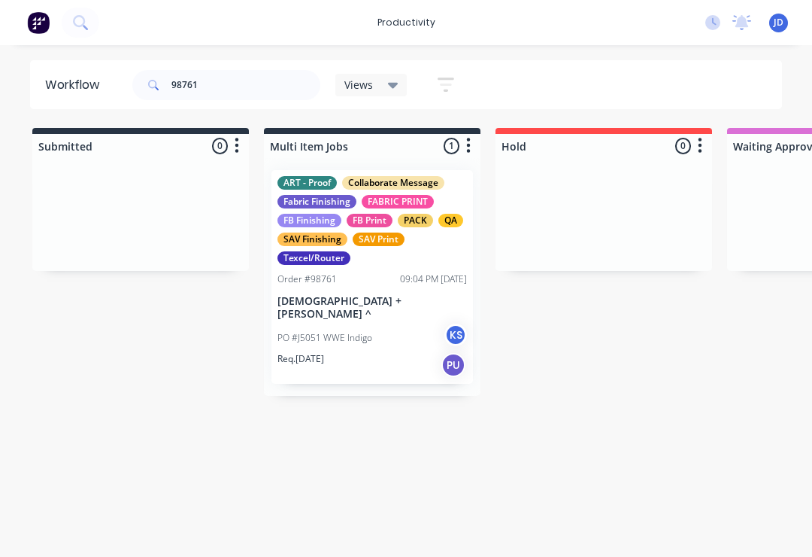
click at [425, 196] on div "FABRIC PRINT" at bounding box center [398, 202] width 72 height 14
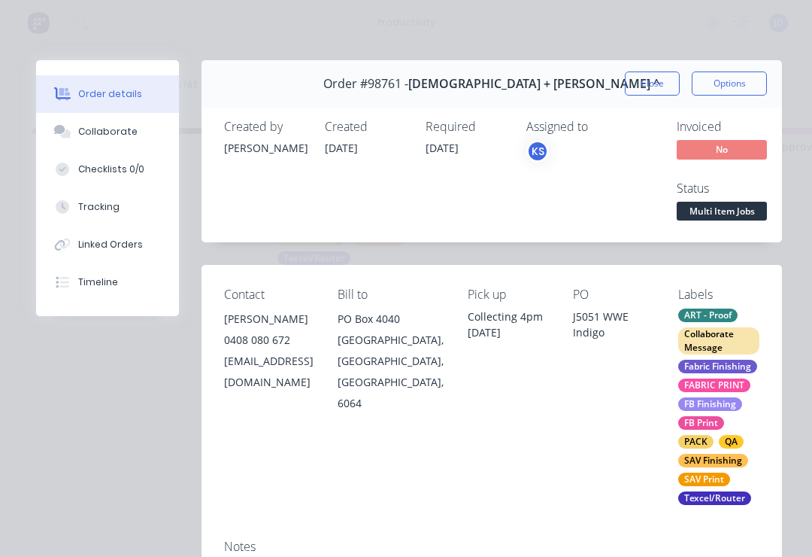
click at [117, 127] on div "Collaborate" at bounding box center [107, 132] width 59 height 14
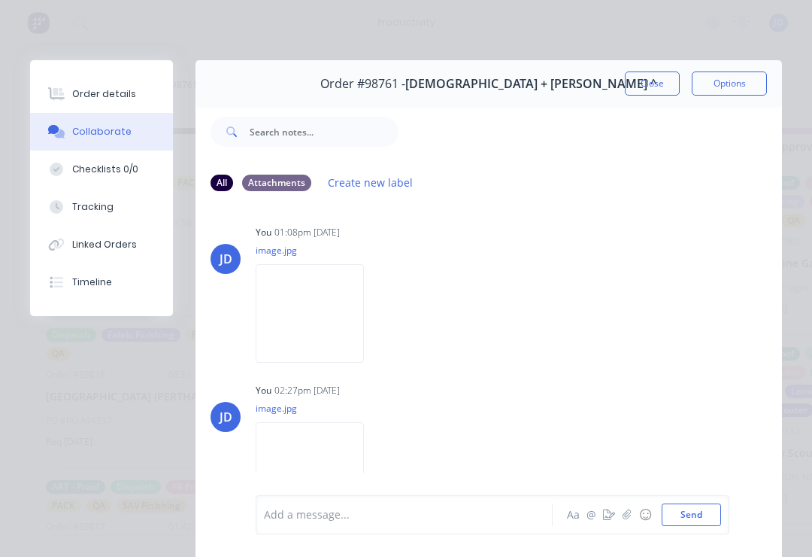
scroll to position [257, 0]
click at [342, 319] on img at bounding box center [310, 314] width 108 height 99
click at [654, 87] on button "Close" at bounding box center [652, 83] width 55 height 24
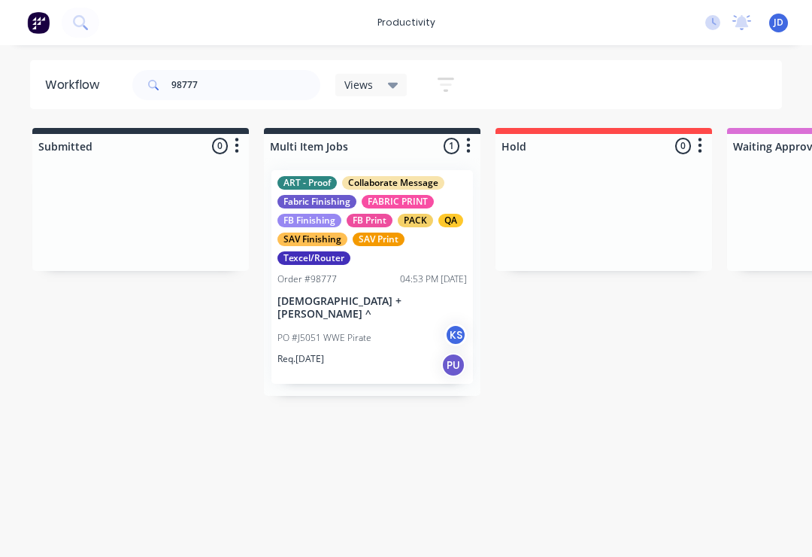
click at [349, 201] on div "Fabric Finishing" at bounding box center [317, 202] width 79 height 14
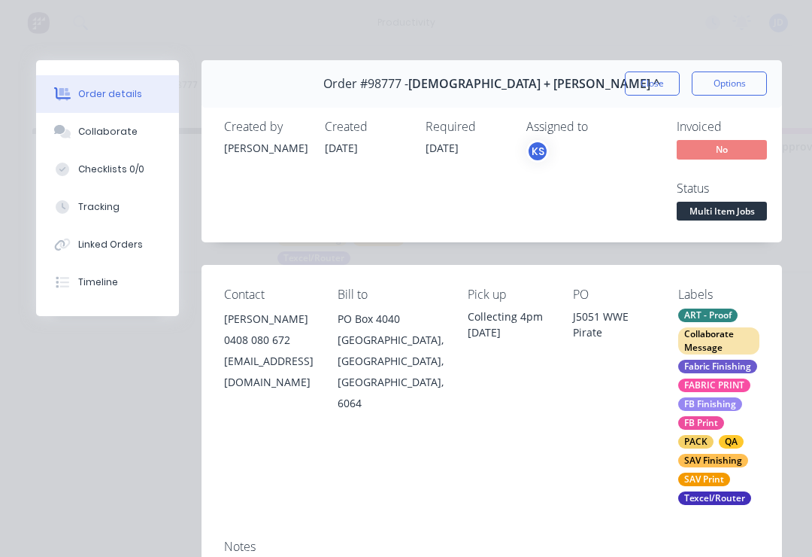
click at [93, 134] on div "Collaborate" at bounding box center [107, 132] width 59 height 14
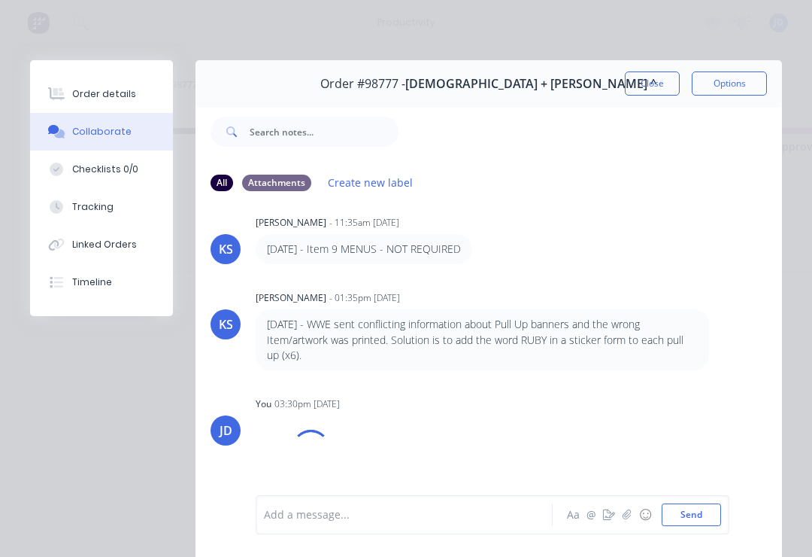
scroll to position [311, 0]
click at [629, 515] on icon "button" at bounding box center [627, 514] width 8 height 10
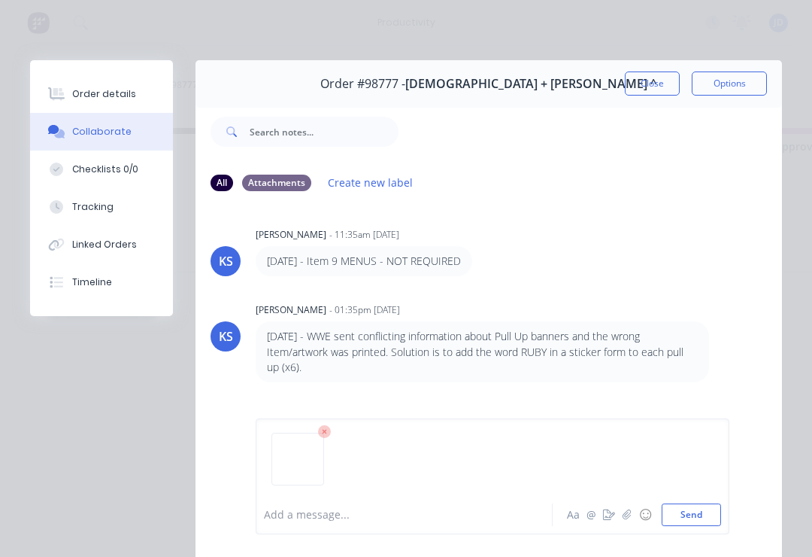
click at [703, 520] on button "Send" at bounding box center [691, 514] width 59 height 23
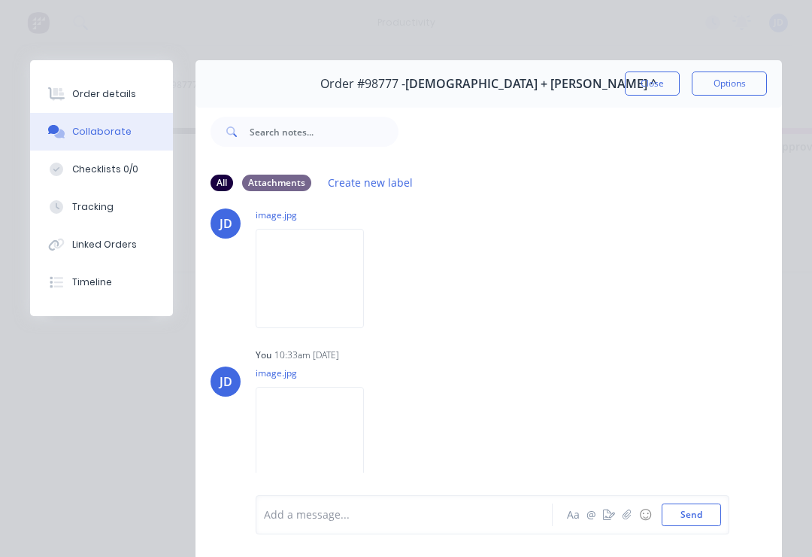
scroll to position [530, 0]
click at [649, 82] on button "Close" at bounding box center [652, 83] width 55 height 24
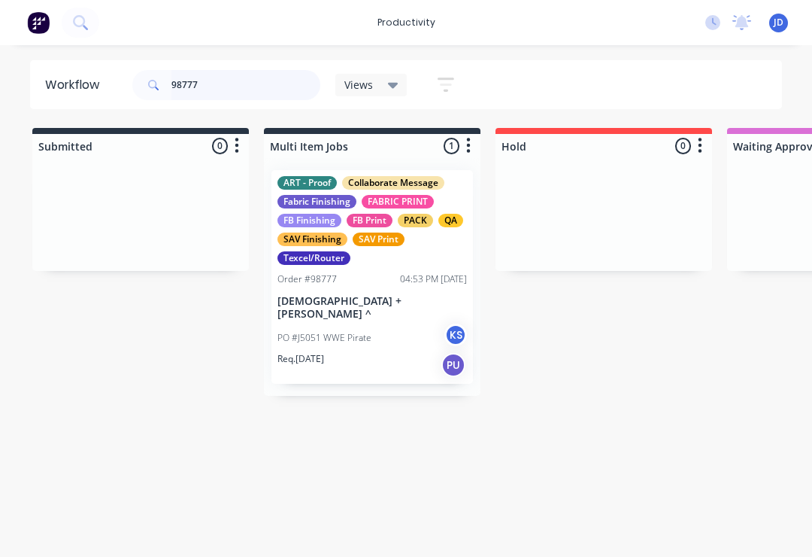
click at [217, 86] on input "98777" at bounding box center [246, 85] width 149 height 30
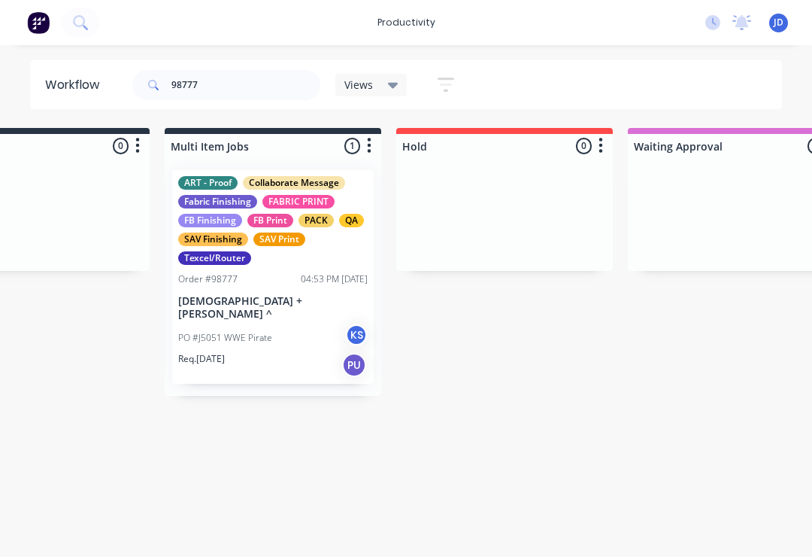
scroll to position [1, 0]
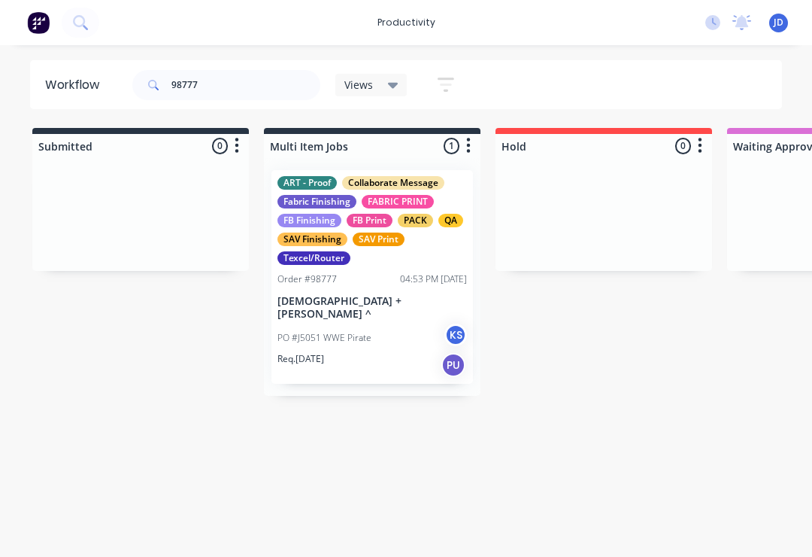
click at [366, 266] on div "ART - Proof Collaborate Message Fabric Finishing FABRIC PRINT FB Finishing FB P…" at bounding box center [373, 277] width 202 height 214
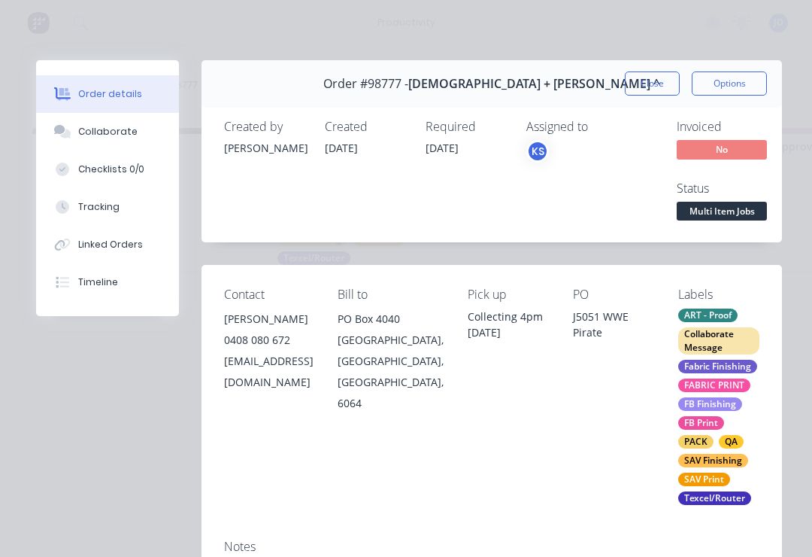
click at [117, 129] on div "Collaborate" at bounding box center [107, 132] width 59 height 14
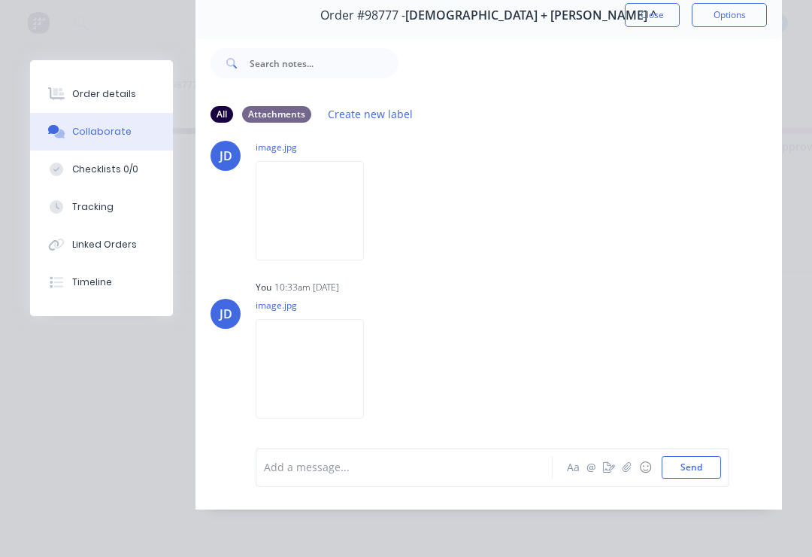
scroll to position [91, 0]
click at [634, 466] on button "button" at bounding box center [627, 467] width 18 height 18
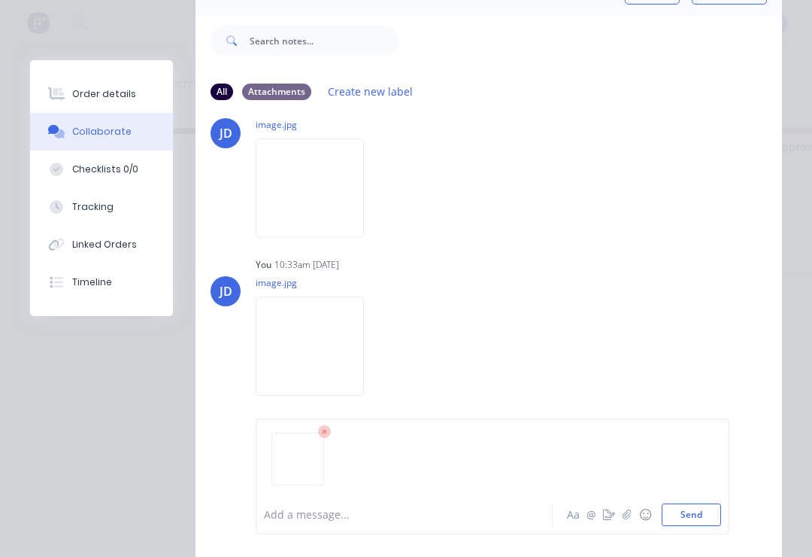
click at [699, 512] on button "Send" at bounding box center [691, 514] width 59 height 23
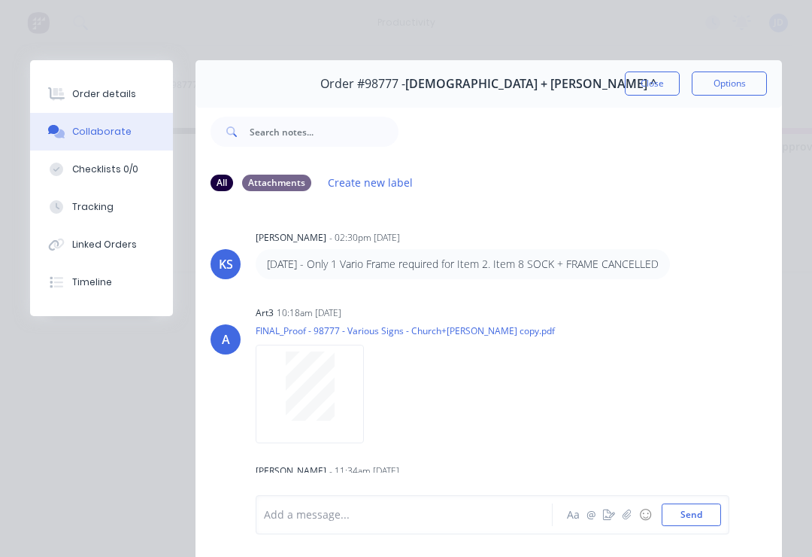
scroll to position [0, 0]
click at [654, 83] on button "Close" at bounding box center [652, 83] width 55 height 24
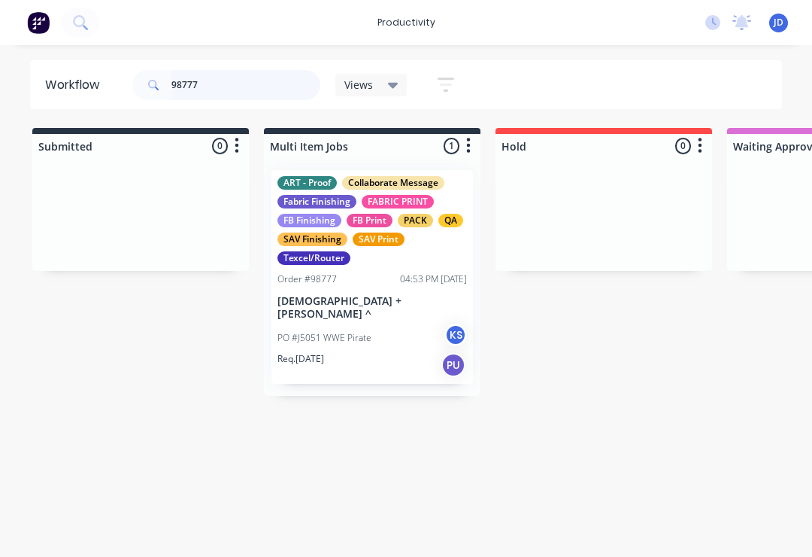
click at [229, 93] on input "98777" at bounding box center [246, 85] width 149 height 30
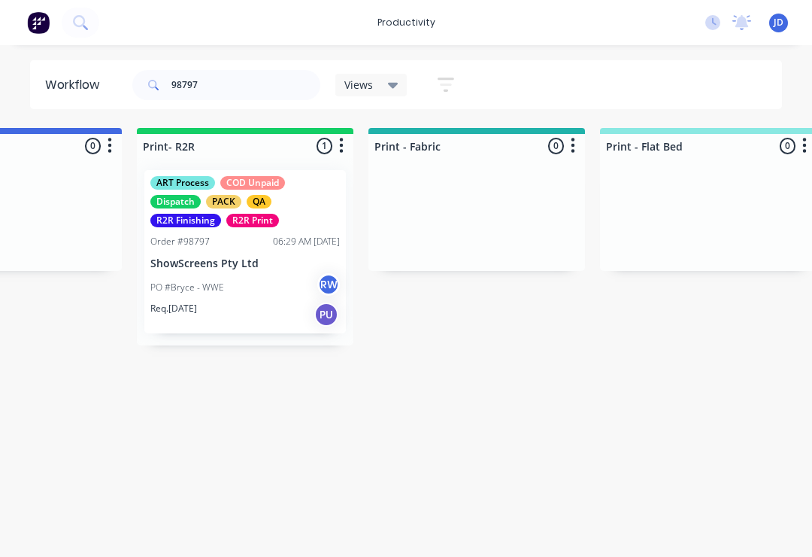
scroll to position [0, 1754]
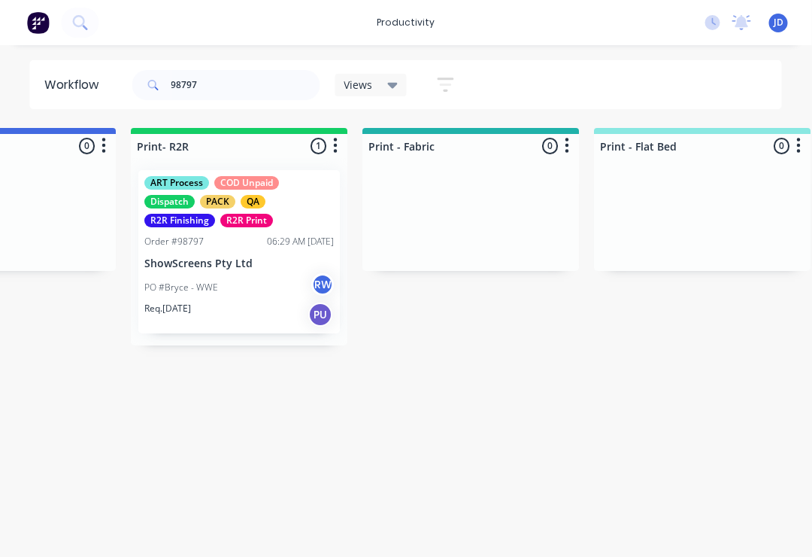
click at [245, 258] on p "ShowScreens Pty Ltd" at bounding box center [240, 263] width 190 height 13
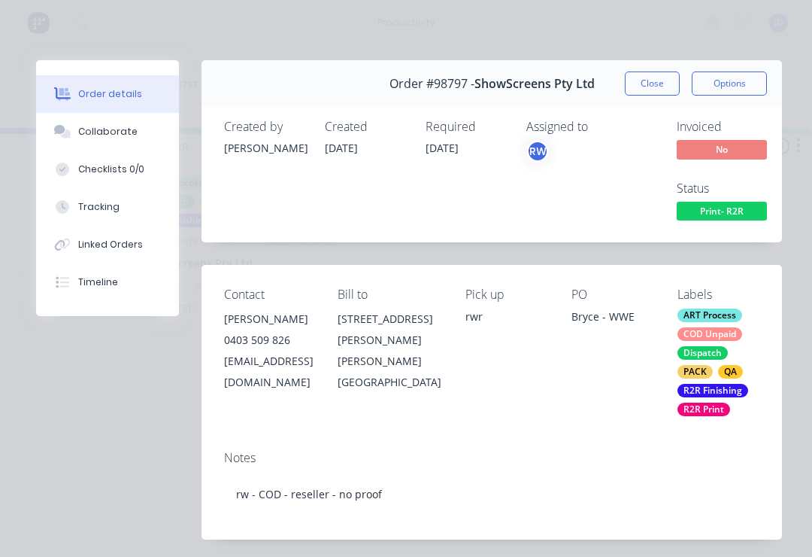
click at [123, 135] on div "Collaborate" at bounding box center [107, 132] width 59 height 14
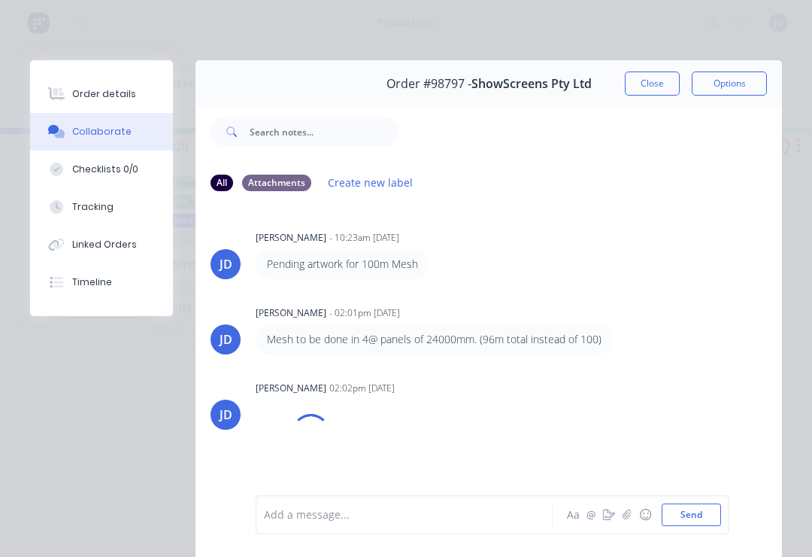
click at [627, 517] on icon "button" at bounding box center [627, 514] width 8 height 10
click at [719, 512] on button "Send" at bounding box center [691, 514] width 59 height 23
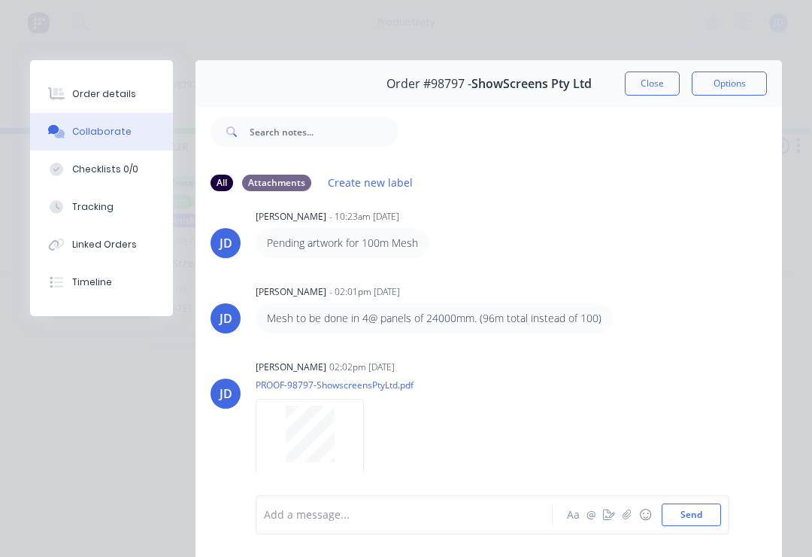
click at [649, 95] on button "Close" at bounding box center [652, 83] width 55 height 24
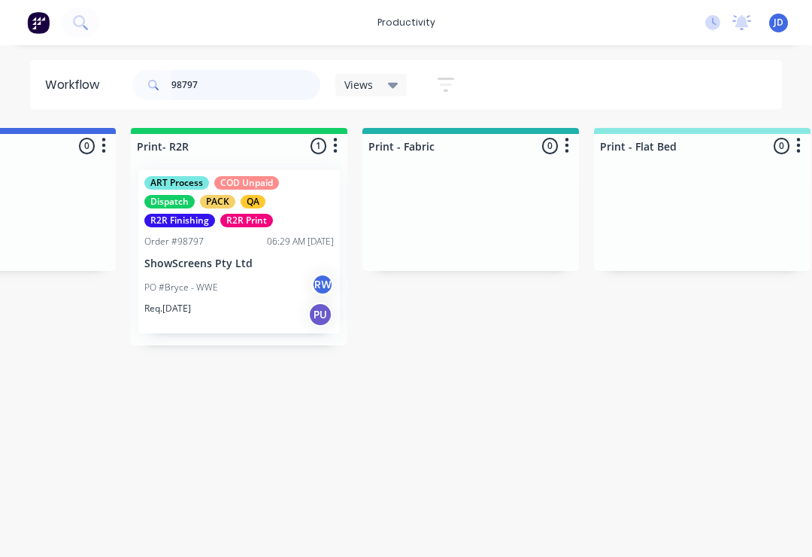
click at [227, 93] on input "98797" at bounding box center [246, 85] width 149 height 30
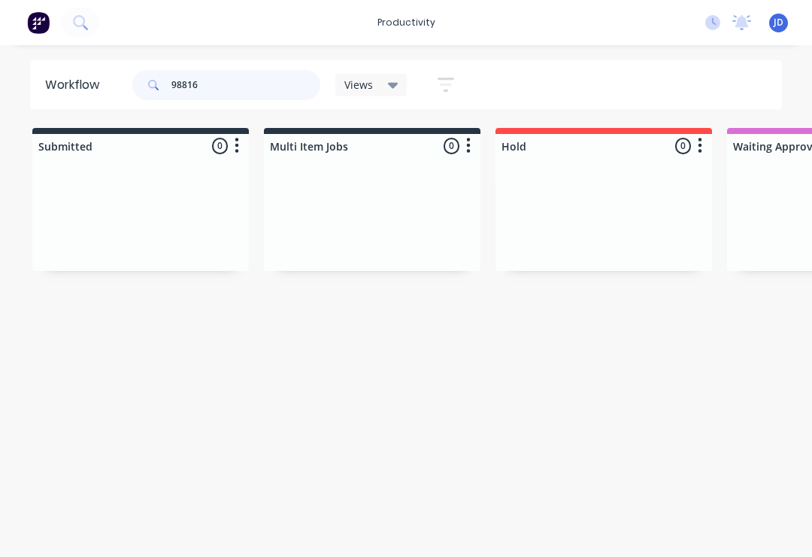
type input "98816"
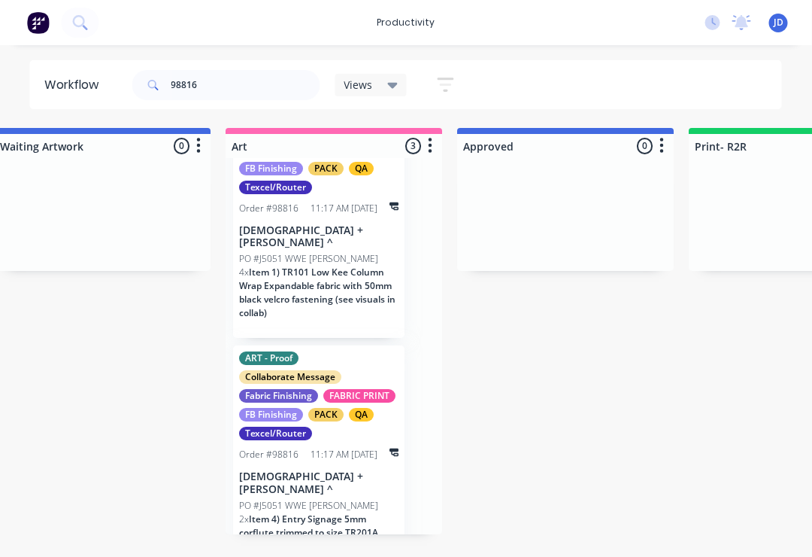
scroll to position [272, 0]
click at [323, 471] on p "[DEMOGRAPHIC_DATA] + [PERSON_NAME] ^" at bounding box center [319, 484] width 159 height 26
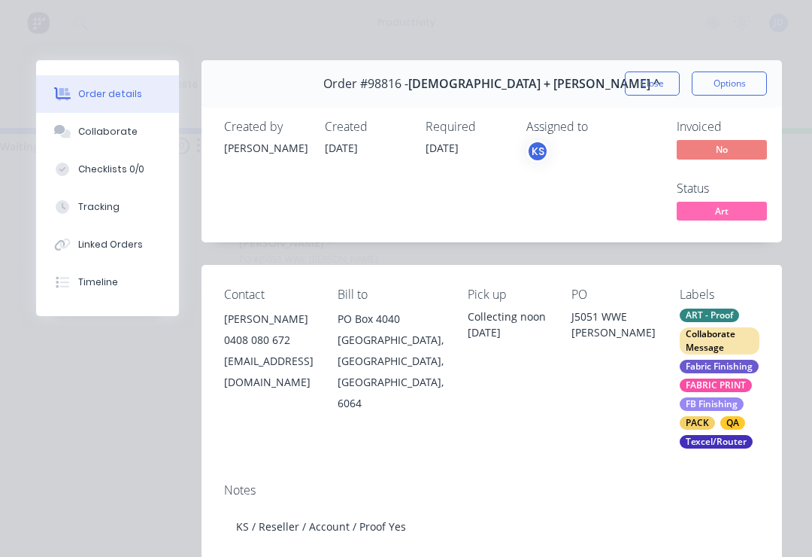
click at [120, 131] on div "Collaborate" at bounding box center [107, 132] width 59 height 14
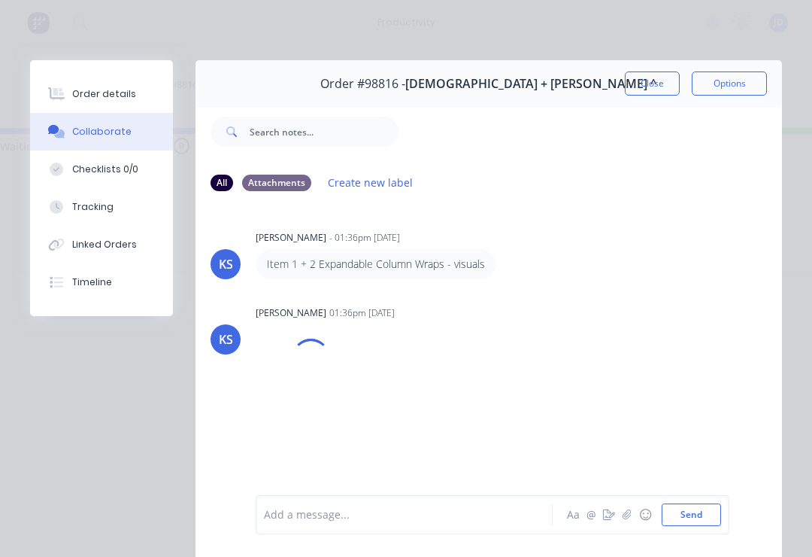
click at [633, 523] on button "button" at bounding box center [627, 515] width 18 height 18
click at [719, 506] on button "Send" at bounding box center [691, 514] width 59 height 23
click at [643, 87] on button "Close" at bounding box center [652, 83] width 55 height 24
